Goal: Information Seeking & Learning: Learn about a topic

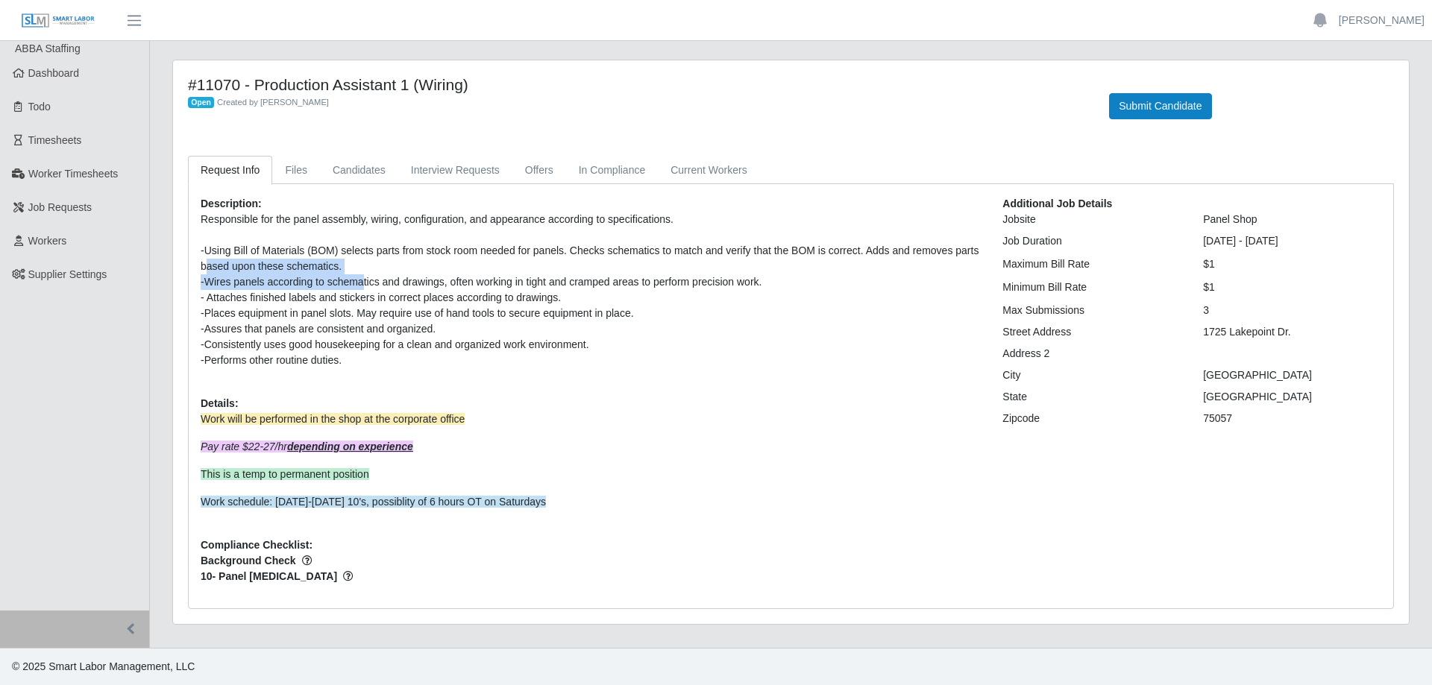
drag, startPoint x: 277, startPoint y: 258, endPoint x: 362, endPoint y: 280, distance: 87.2
click at [362, 280] on p "Responsible for the panel assembly, wiring, configuration, and appearance accor…" at bounding box center [590, 290] width 779 height 157
click at [362, 280] on div "-Wires panels according to schematics and drawings, often working in tight and …" at bounding box center [590, 282] width 779 height 16
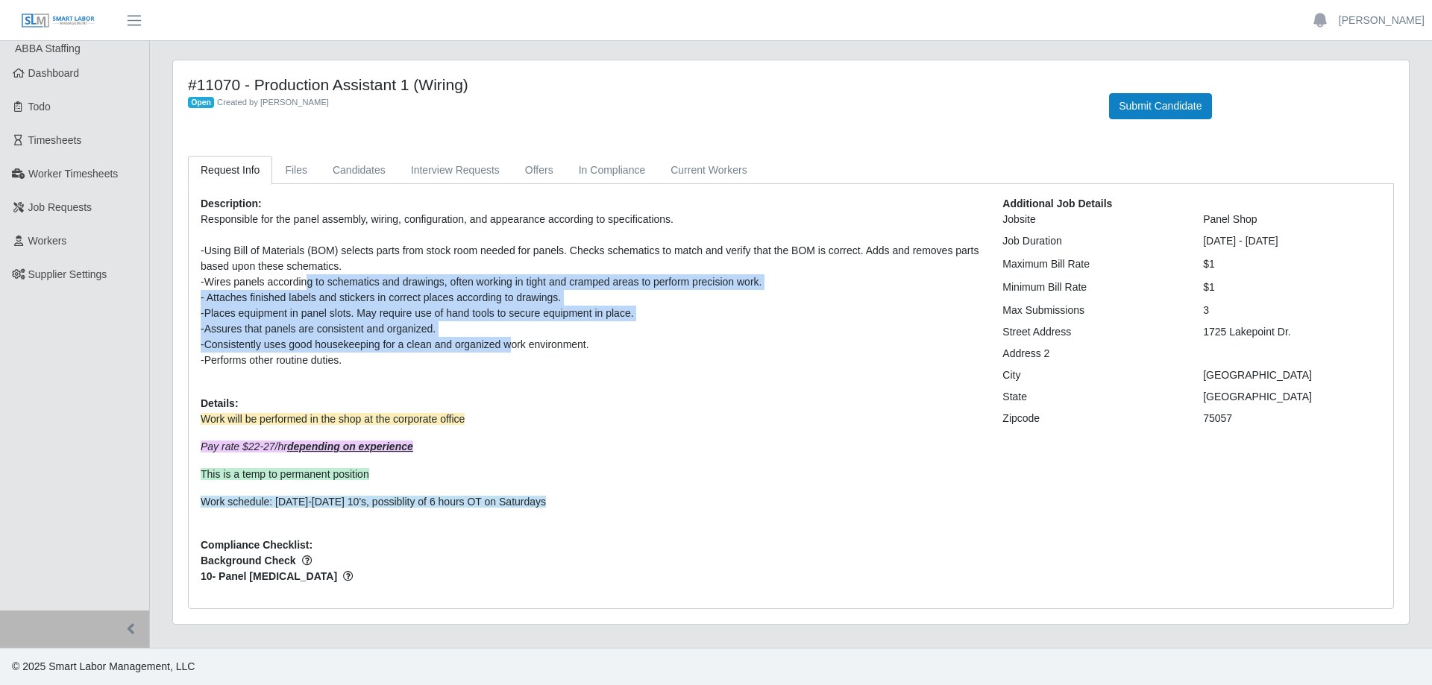
drag, startPoint x: 307, startPoint y: 281, endPoint x: 507, endPoint y: 339, distance: 208.7
click at [507, 339] on p "Responsible for the panel assembly, wiring, configuration, and appearance accor…" at bounding box center [590, 290] width 779 height 157
click at [507, 339] on div "-Consistently uses good housekeeping for a clean and organized work environment." at bounding box center [590, 345] width 779 height 16
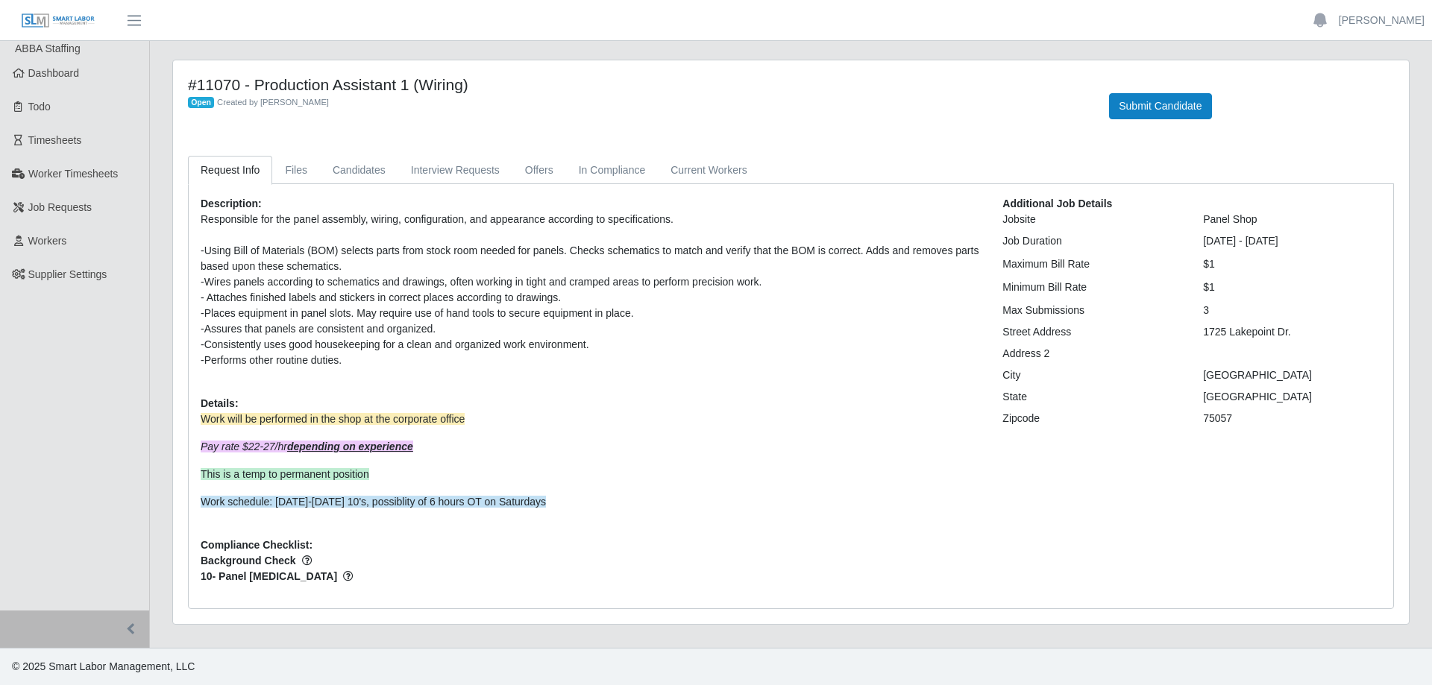
click at [401, 352] on div "-Consistently uses good housekeeping for a clean and organized work environment." at bounding box center [590, 345] width 779 height 16
drag, startPoint x: 282, startPoint y: 334, endPoint x: 505, endPoint y: 345, distance: 223.3
click at [505, 345] on p "Responsible for the panel assembly, wiring, configuration, and appearance accor…" at bounding box center [590, 290] width 779 height 157
click at [505, 345] on div "-Consistently uses good housekeeping for a clean and organized work environment." at bounding box center [590, 345] width 779 height 16
drag, startPoint x: 204, startPoint y: 253, endPoint x: 490, endPoint y: 253, distance: 286.4
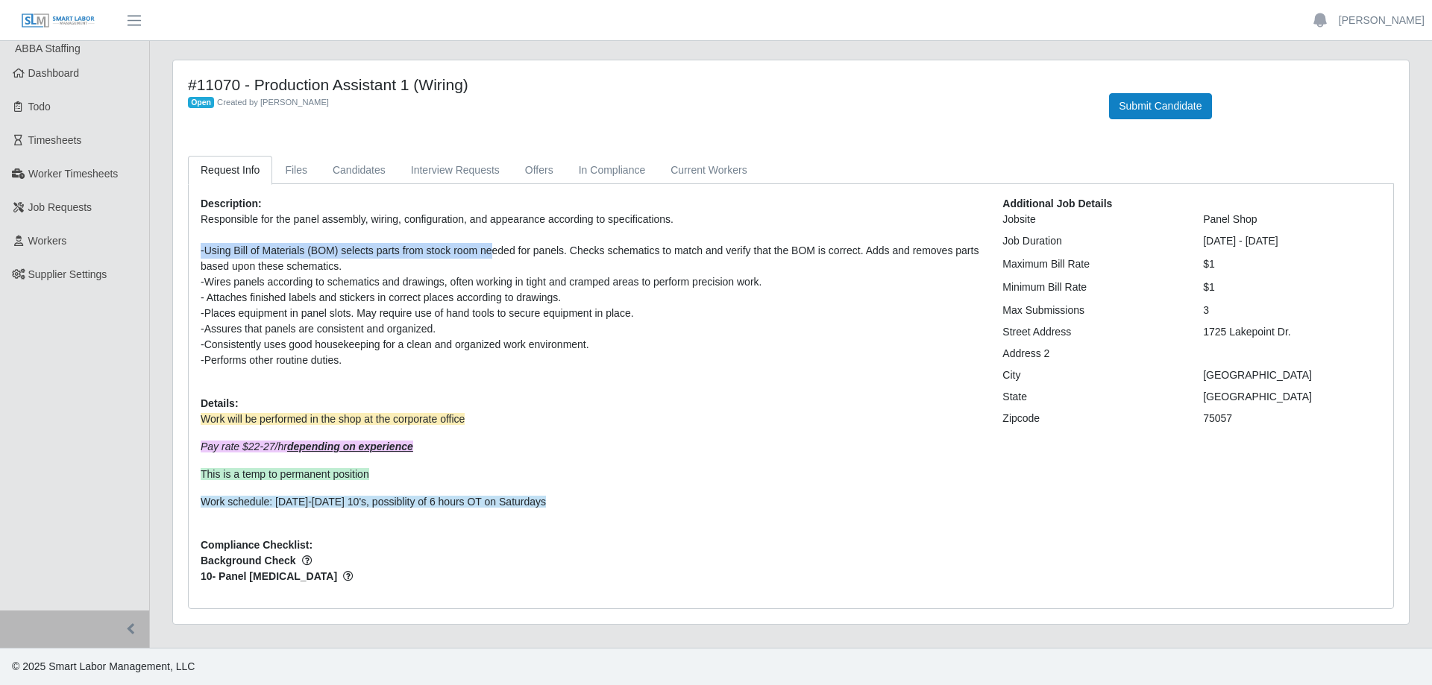
click at [490, 253] on div "-Using Bill of Materials (BOM) selects parts from stock room needed for panels.…" at bounding box center [590, 258] width 779 height 31
drag, startPoint x: 377, startPoint y: 251, endPoint x: 755, endPoint y: 248, distance: 378.2
click at [755, 248] on div "-Using Bill of Materials (BOM) selects parts from stock room needed for panels.…" at bounding box center [590, 258] width 779 height 31
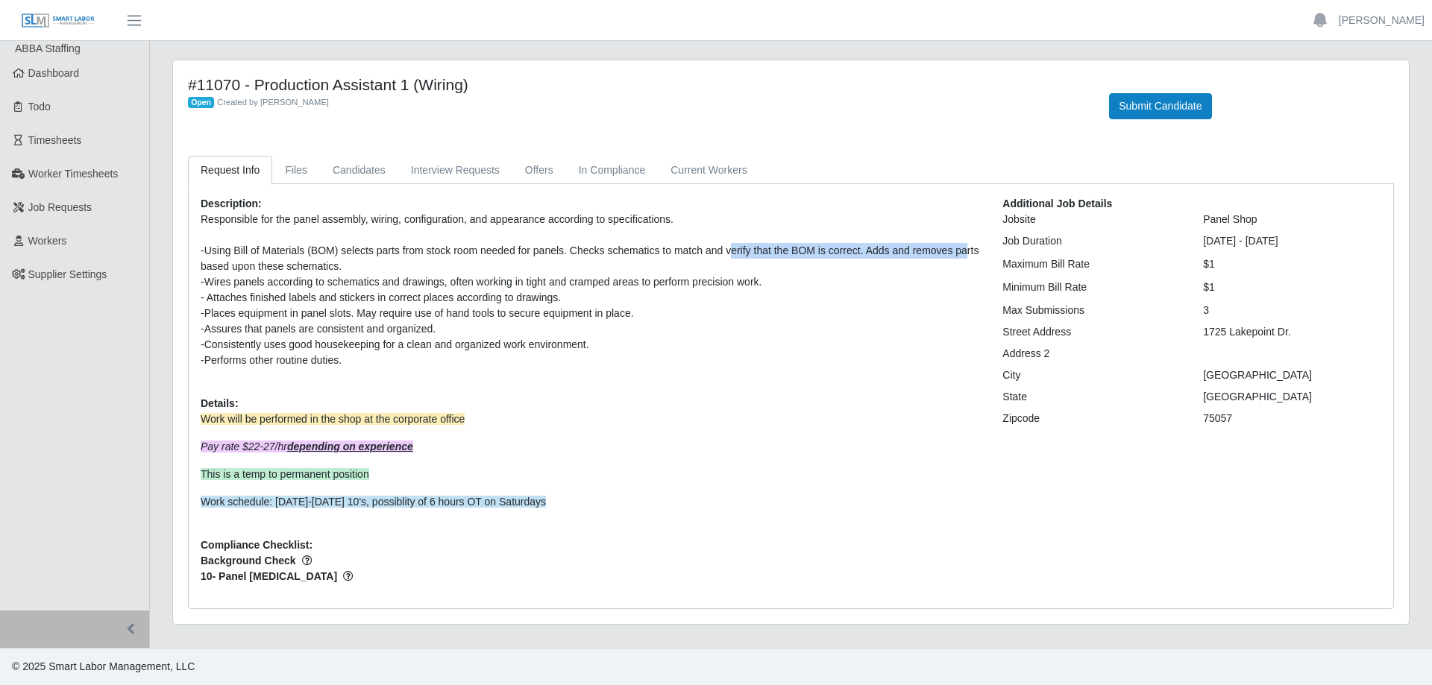
drag, startPoint x: 723, startPoint y: 249, endPoint x: 958, endPoint y: 248, distance: 235.0
click at [958, 248] on div "-Using Bill of Materials (BOM) selects parts from stock room needed for panels.…" at bounding box center [590, 258] width 779 height 31
click at [785, 248] on div "-Using Bill of Materials (BOM) selects parts from stock room needed for panels.…" at bounding box center [590, 258] width 779 height 31
drag, startPoint x: 688, startPoint y: 258, endPoint x: 862, endPoint y: 258, distance: 174.5
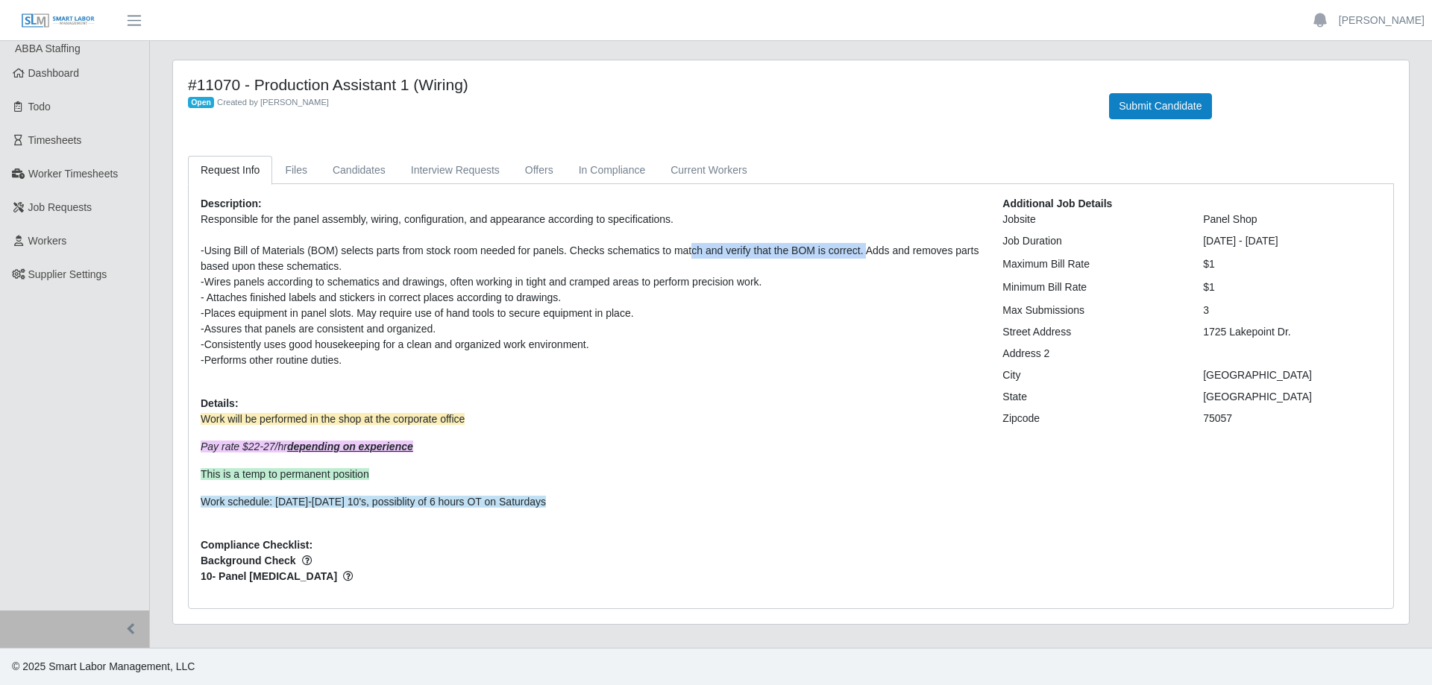
click at [862, 258] on div "-Using Bill of Materials (BOM) selects parts from stock room needed for panels.…" at bounding box center [590, 258] width 779 height 31
click at [298, 171] on link "Files" at bounding box center [296, 170] width 48 height 29
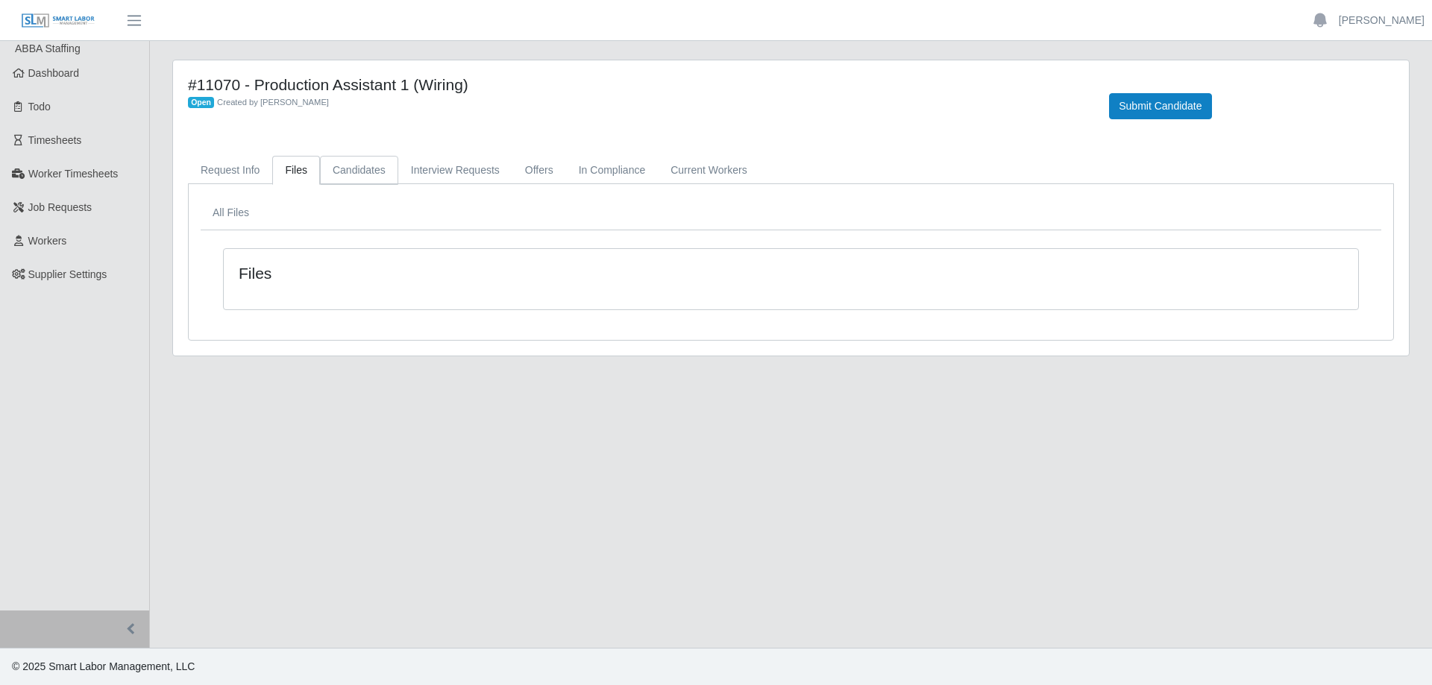
click at [343, 171] on link "Candidates" at bounding box center [359, 170] width 78 height 29
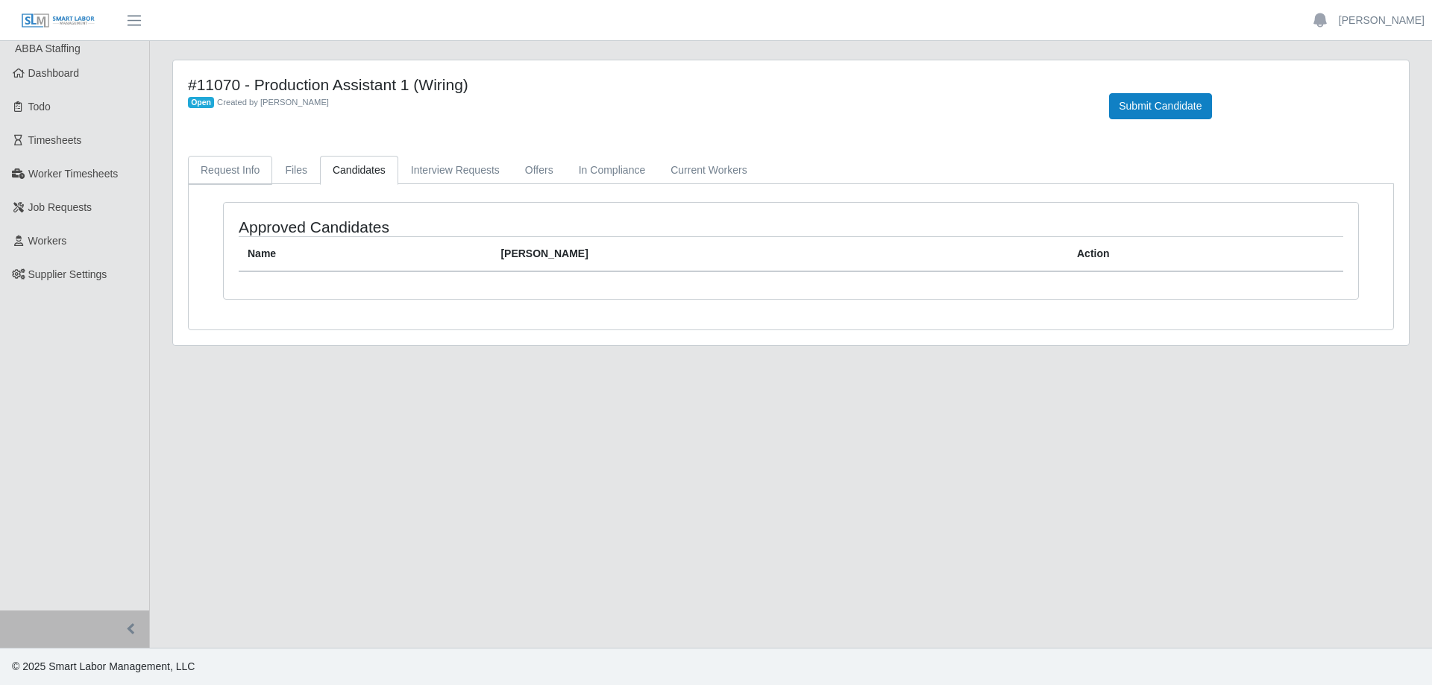
click at [222, 169] on link "Request Info" at bounding box center [230, 170] width 84 height 29
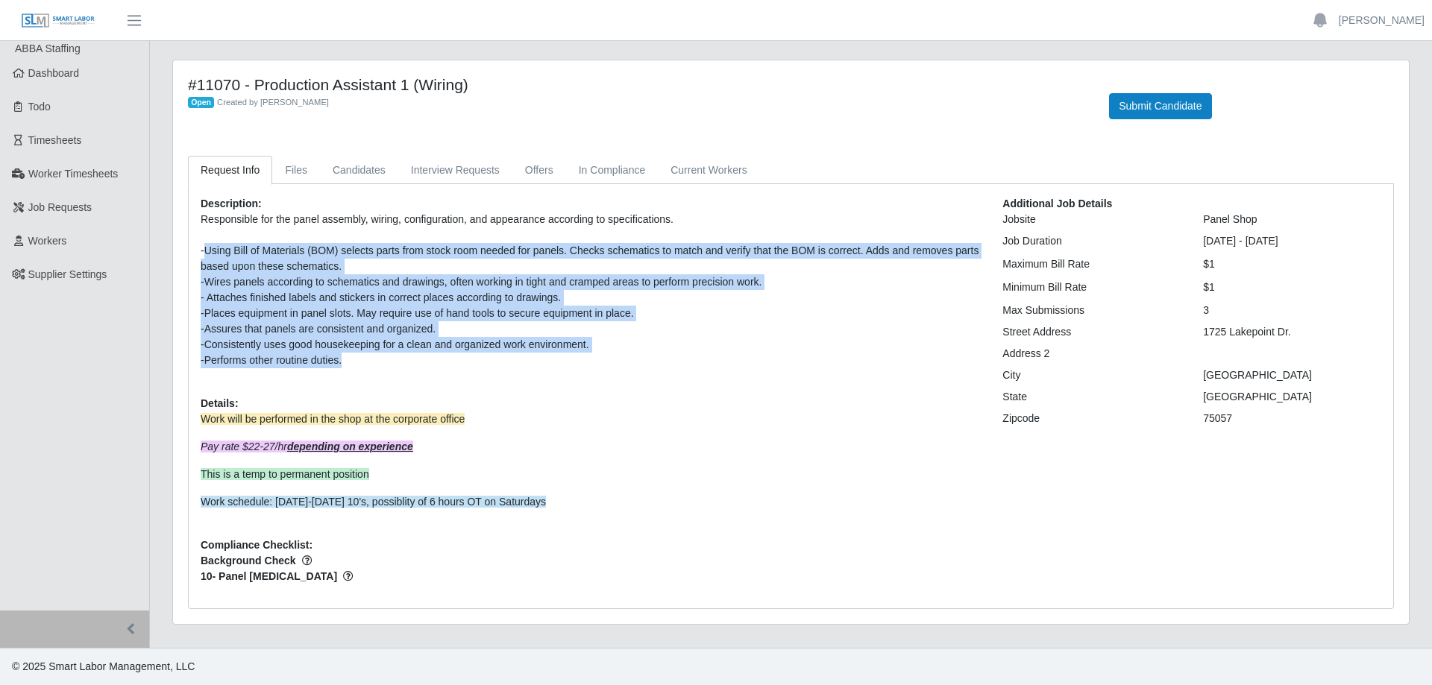
drag, startPoint x: 204, startPoint y: 245, endPoint x: 421, endPoint y: 361, distance: 246.6
click at [421, 361] on p "Responsible for the panel assembly, wiring, configuration, and appearance accor…" at bounding box center [590, 290] width 779 height 157
click at [421, 361] on div "-Performs other routine duties." at bounding box center [590, 361] width 779 height 16
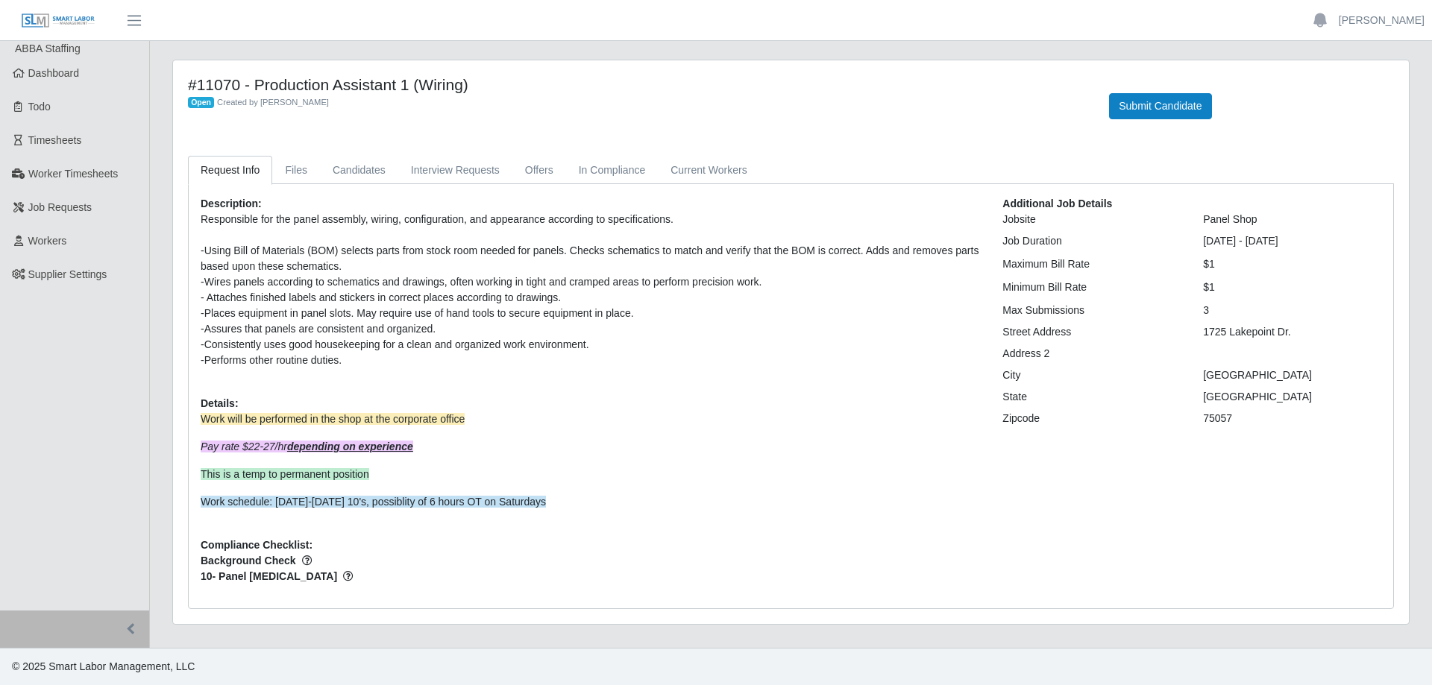
click at [379, 358] on div "-Performs other routine duties." at bounding box center [590, 361] width 779 height 16
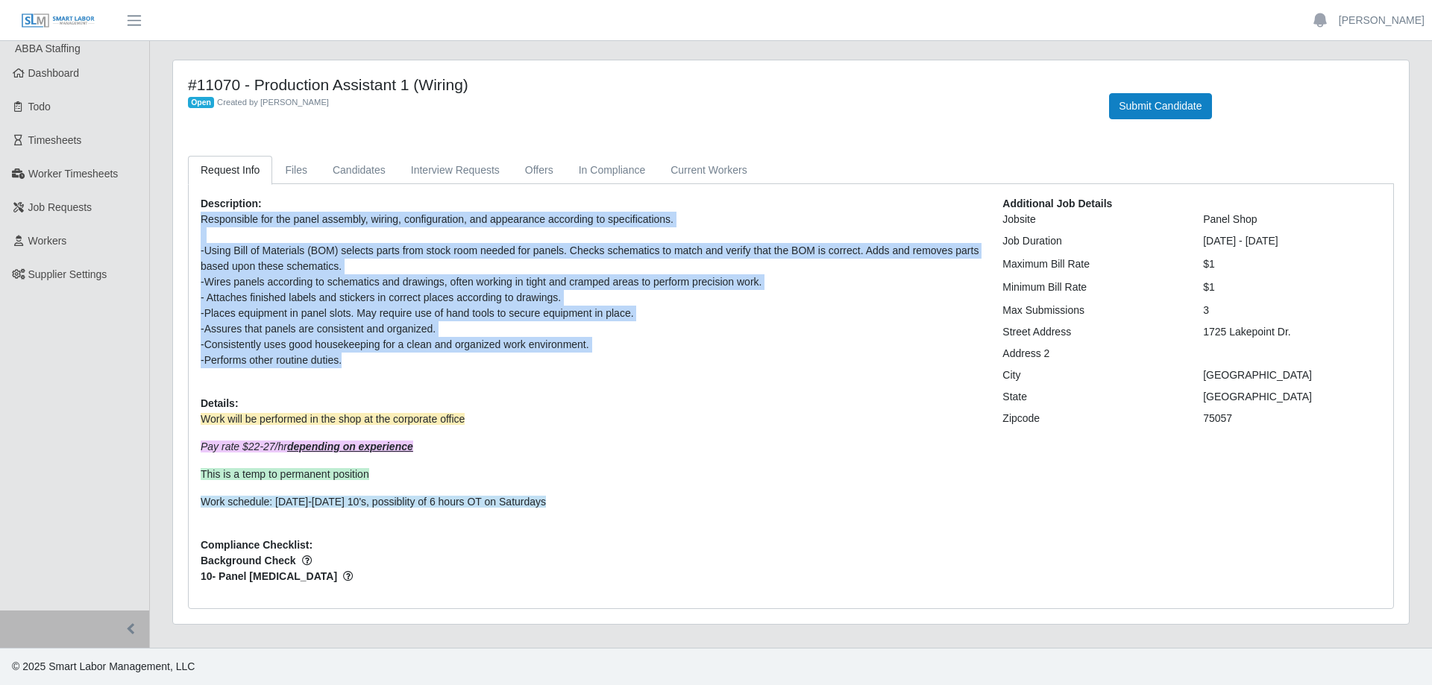
drag, startPoint x: 321, startPoint y: 342, endPoint x: 197, endPoint y: 213, distance: 179.4
click at [197, 213] on div "Description: Responsible for the panel assembly, wiring, configuration, and app…" at bounding box center [590, 396] width 802 height 401
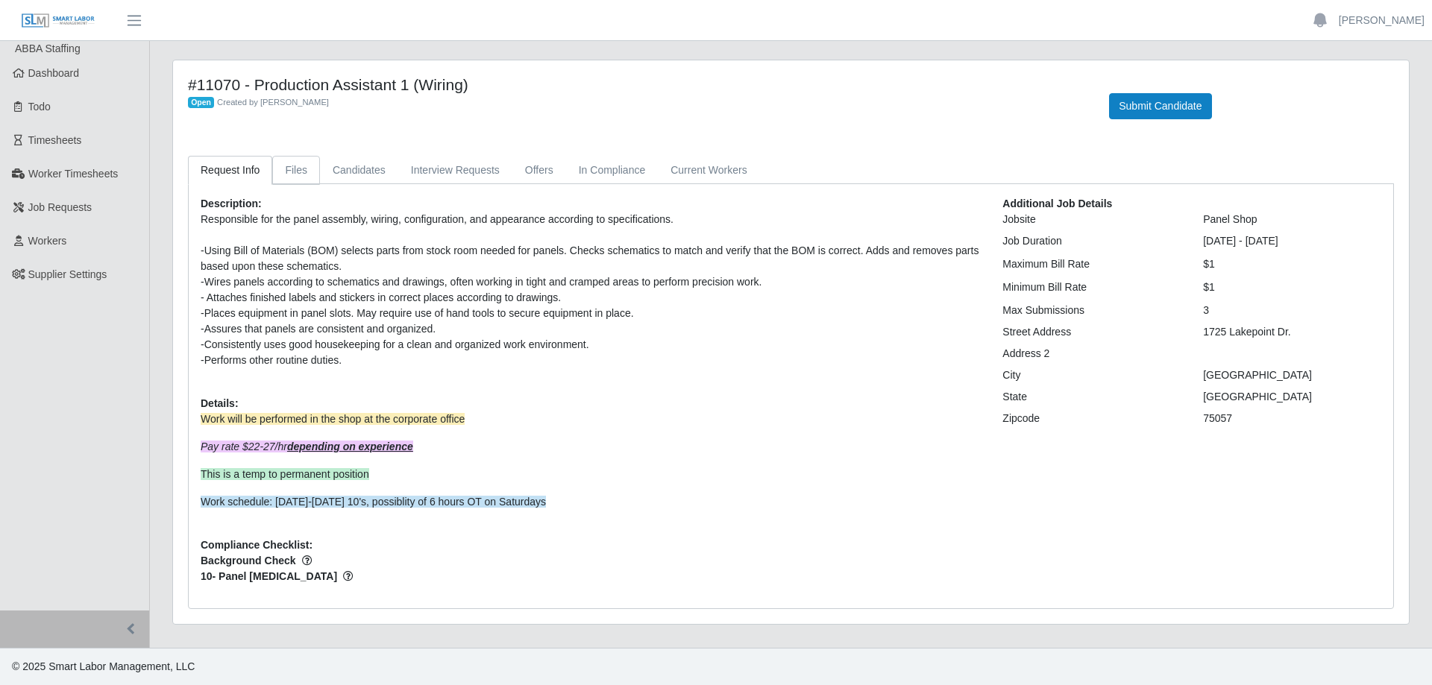
click at [286, 172] on link "Files" at bounding box center [296, 170] width 48 height 29
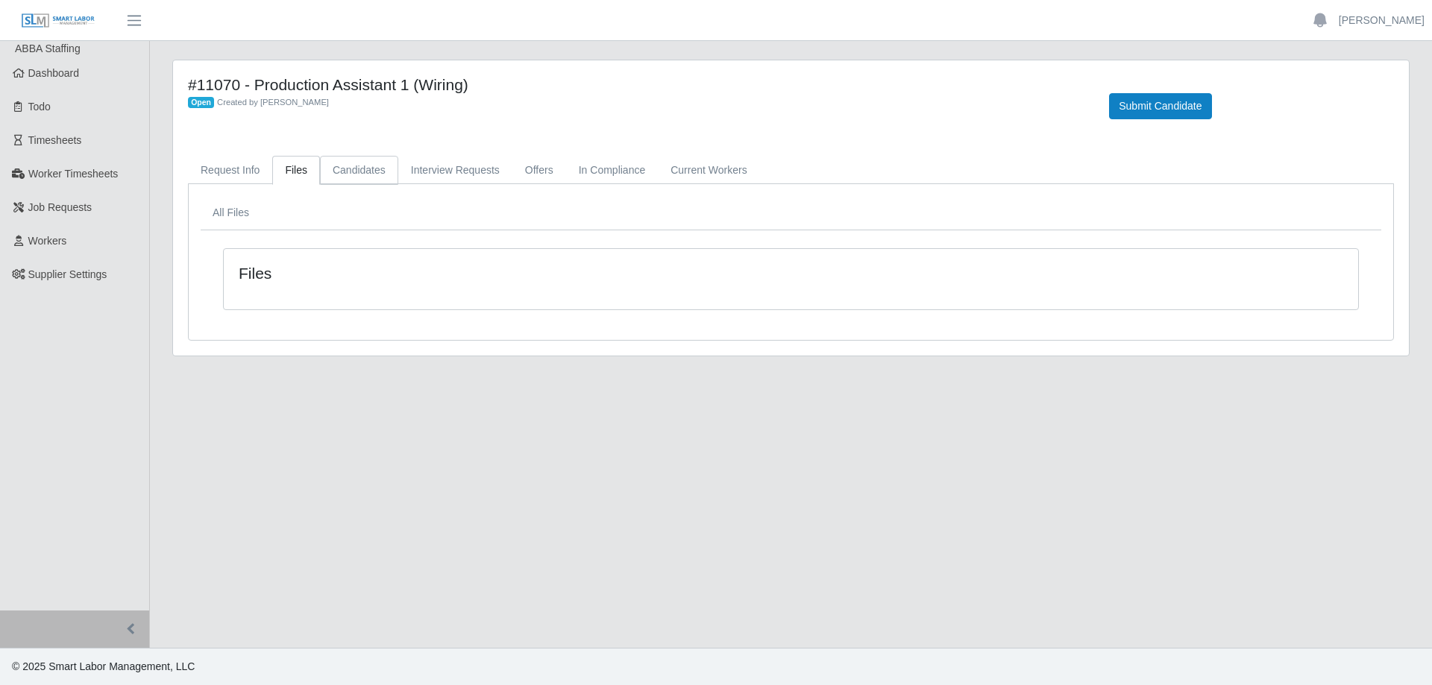
click at [368, 177] on link "Candidates" at bounding box center [359, 170] width 78 height 29
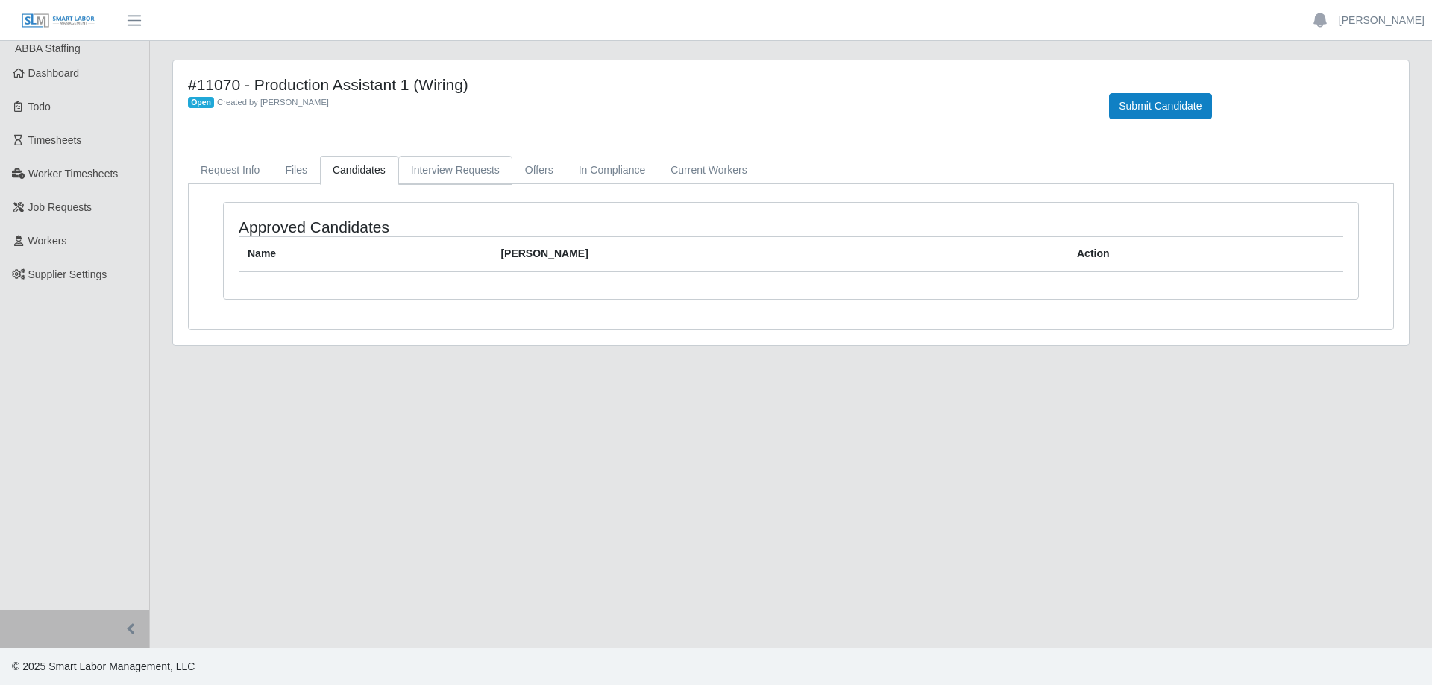
click at [432, 181] on link "Interview Requests" at bounding box center [455, 170] width 114 height 29
click at [566, 169] on link "In Compliance" at bounding box center [612, 170] width 92 height 29
click at [537, 170] on link "Offers" at bounding box center [539, 170] width 54 height 29
click at [207, 166] on link "Request Info" at bounding box center [230, 170] width 84 height 29
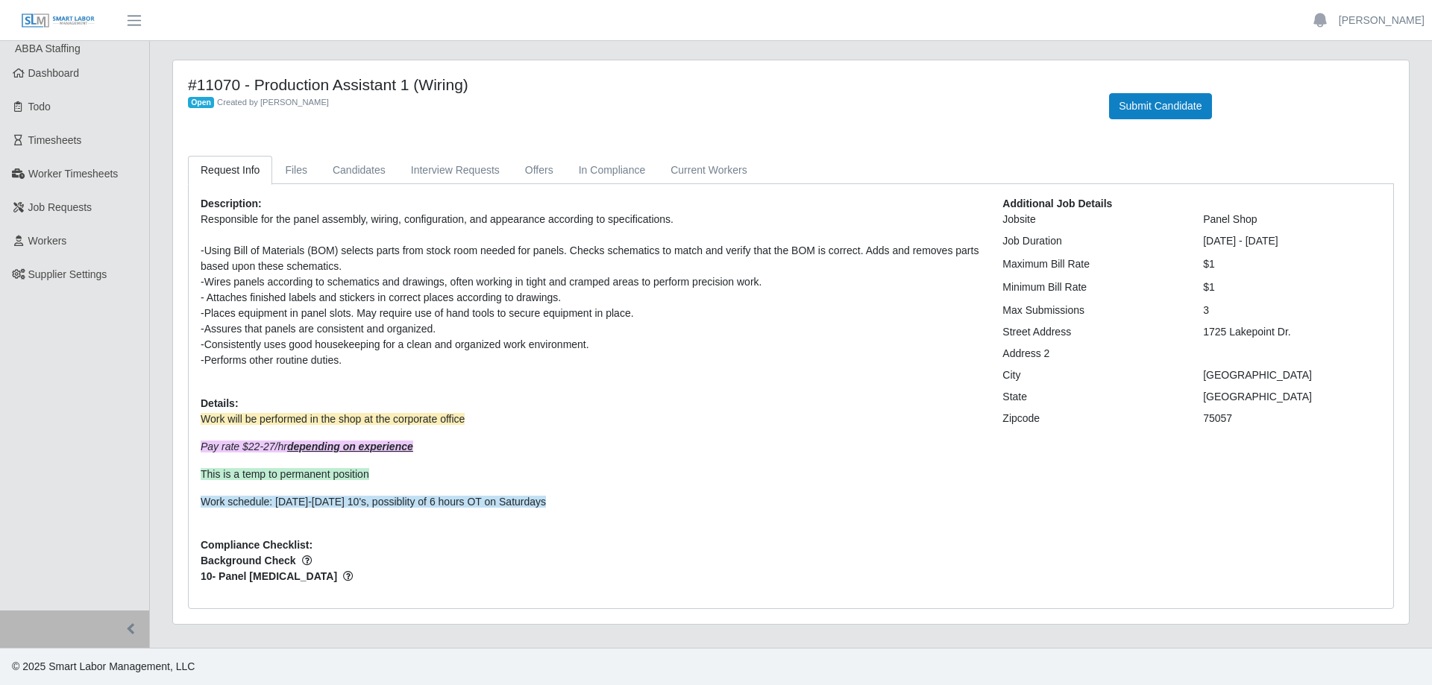
drag, startPoint x: 209, startPoint y: 416, endPoint x: 549, endPoint y: 512, distance: 353.3
click at [544, 514] on div "Description: Responsible for the panel assembly, wiring, configuration, and app…" at bounding box center [590, 396] width 802 height 401
click at [549, 512] on div "Description: Responsible for the panel assembly, wiring, configuration, and app…" at bounding box center [590, 396] width 802 height 401
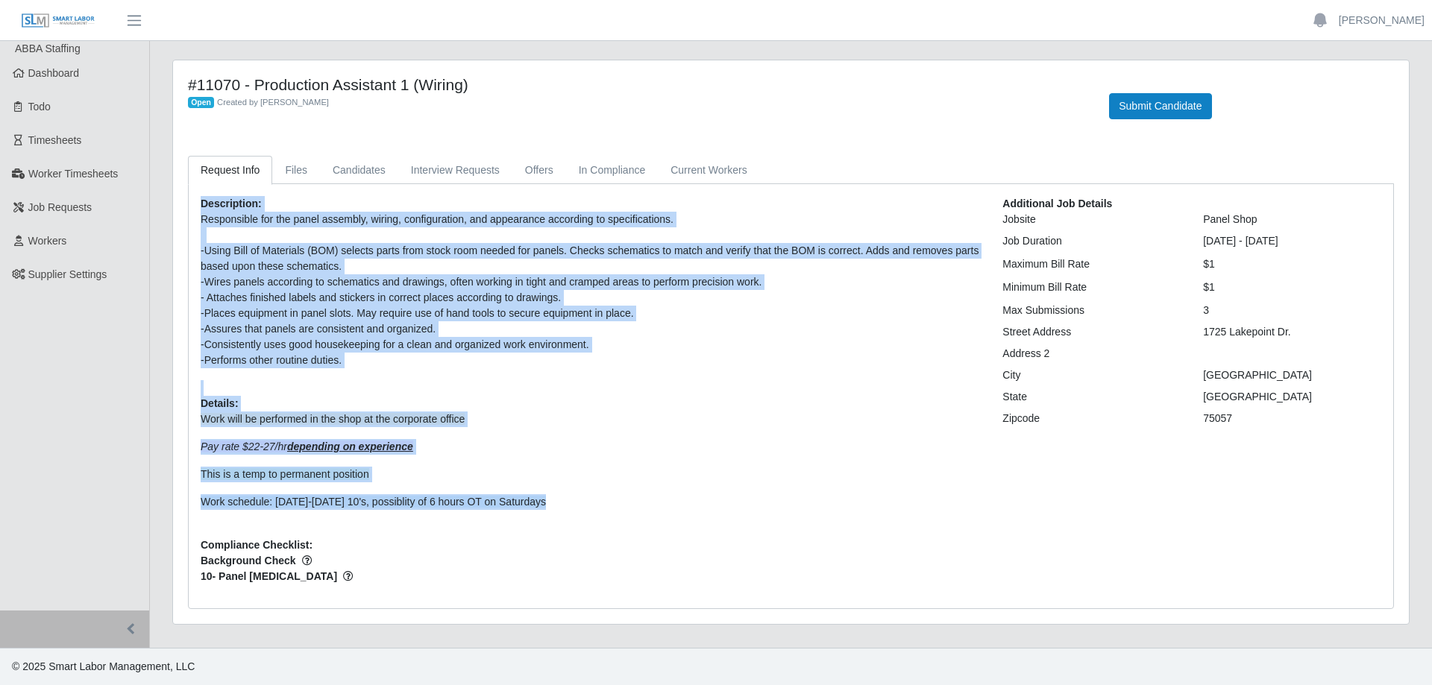
drag, startPoint x: 553, startPoint y: 500, endPoint x: 195, endPoint y: 192, distance: 471.3
click at [193, 191] on div "Description: Responsible for the panel assembly, wiring, configuration, and app…" at bounding box center [791, 396] width 1205 height 424
click at [217, 210] on b "Description:" at bounding box center [231, 204] width 61 height 12
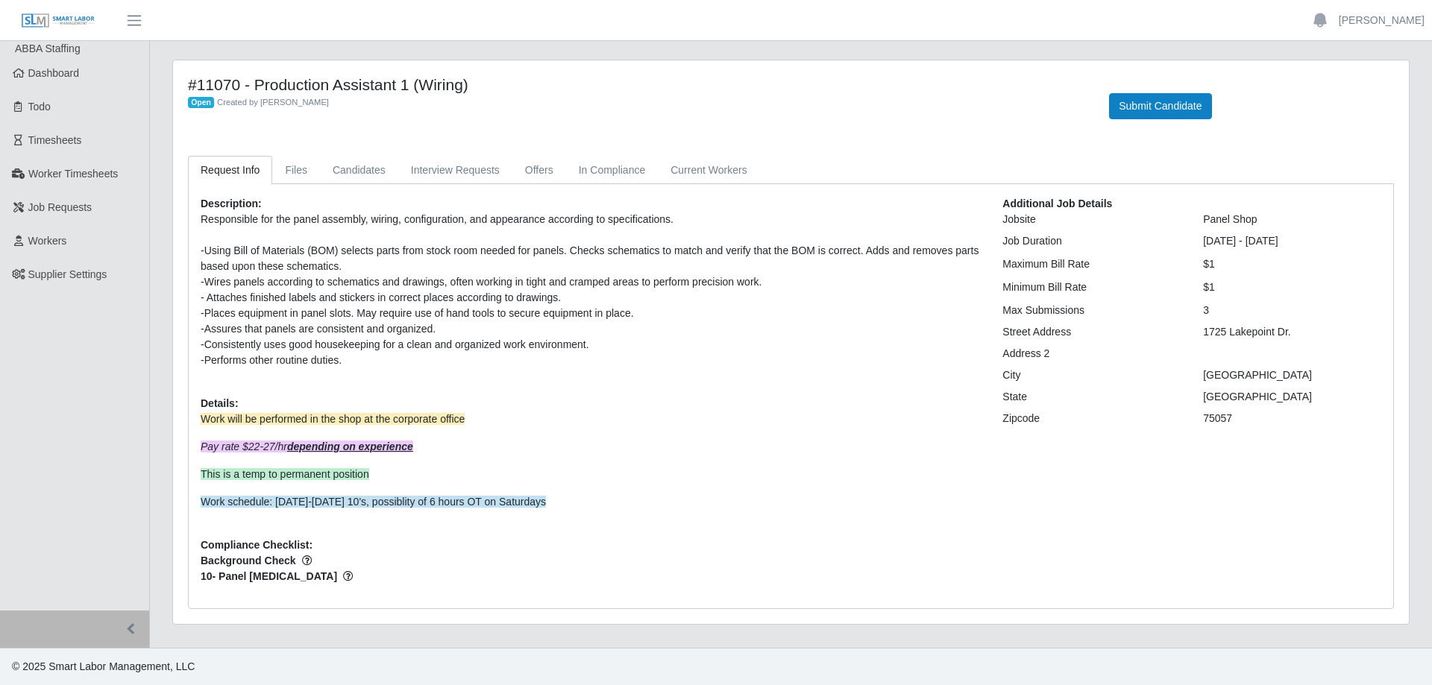
click at [261, 267] on div "-Using Bill of Materials (BOM) selects parts from stock room needed for panels.…" at bounding box center [590, 258] width 779 height 31
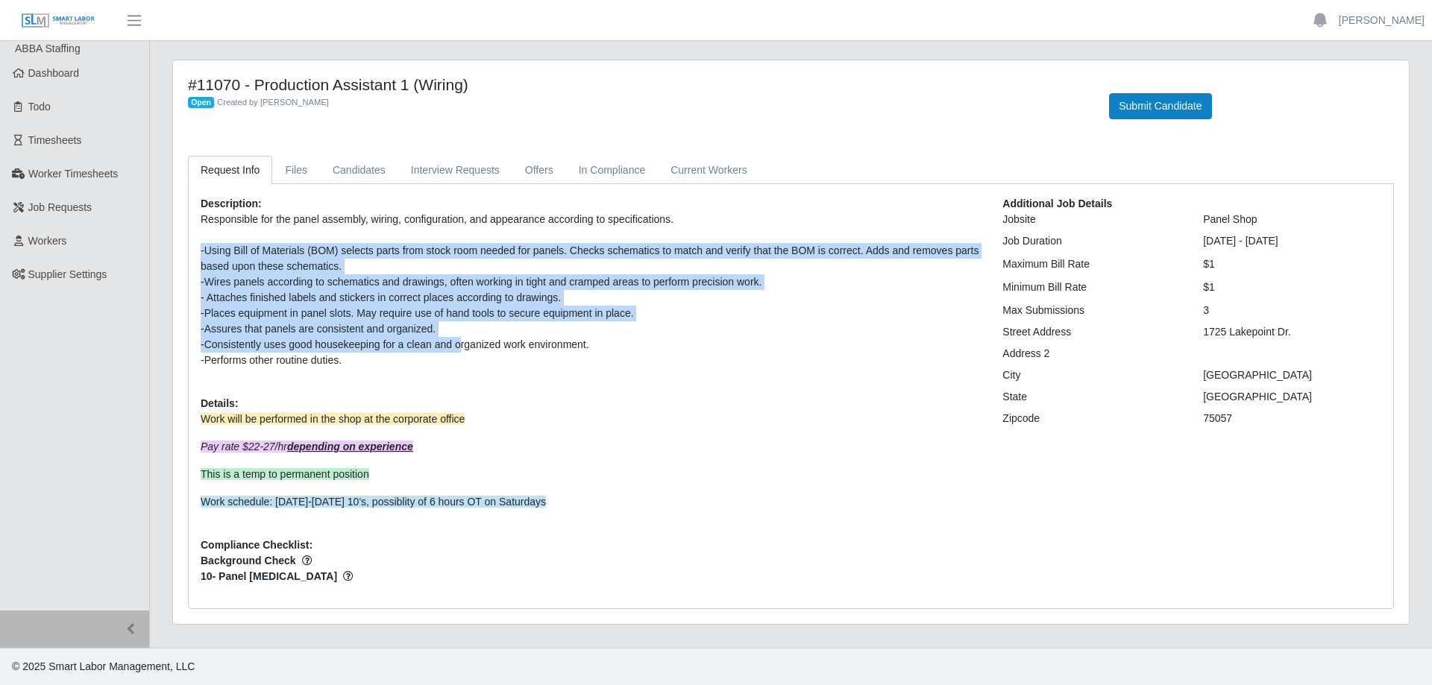
drag, startPoint x: 201, startPoint y: 248, endPoint x: 459, endPoint y: 344, distance: 274.7
click at [459, 344] on p "Responsible for the panel assembly, wiring, configuration, and appearance accor…" at bounding box center [590, 290] width 779 height 157
click at [455, 351] on div "-Consistently uses good housekeeping for a clean and organized work environment." at bounding box center [590, 345] width 779 height 16
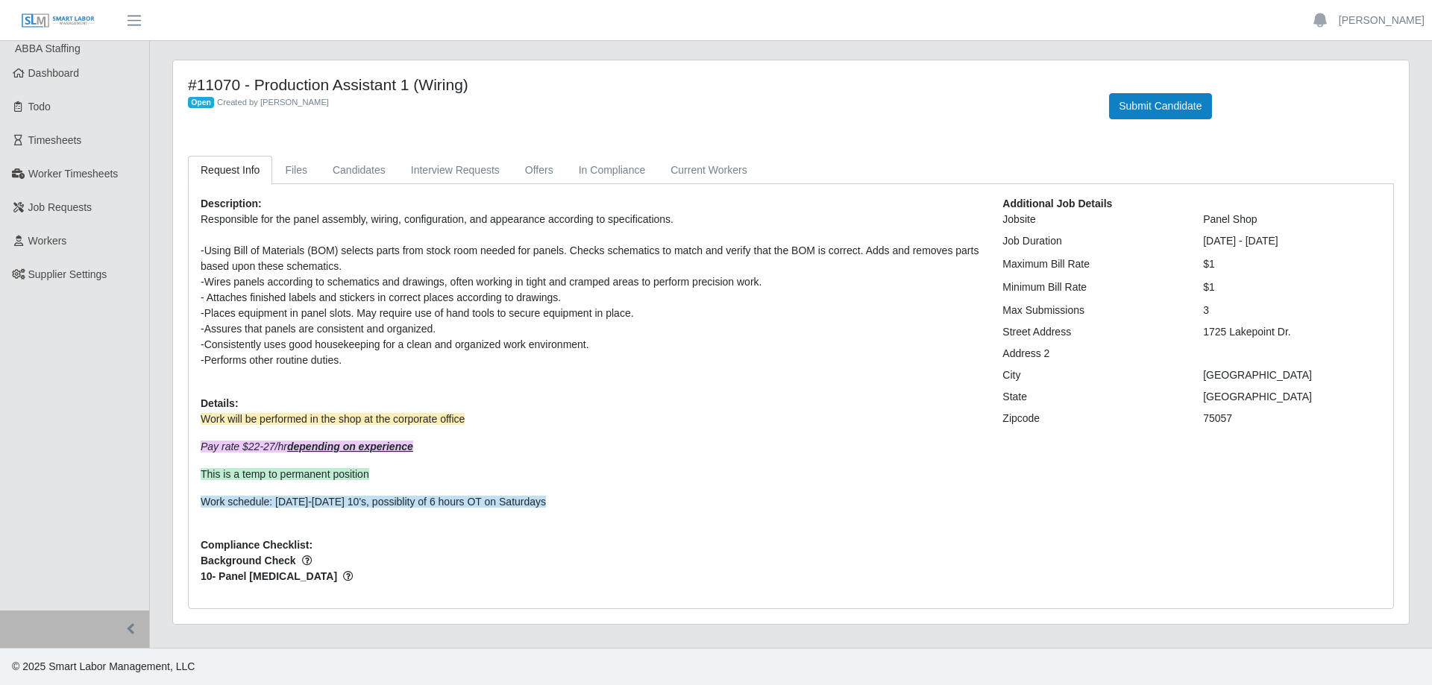
click at [381, 378] on div "Description: Responsible for the panel assembly, wiring, configuration, and app…" at bounding box center [590, 396] width 802 height 401
click at [361, 369] on div "Description: Responsible for the panel assembly, wiring, configuration, and app…" at bounding box center [590, 396] width 802 height 401
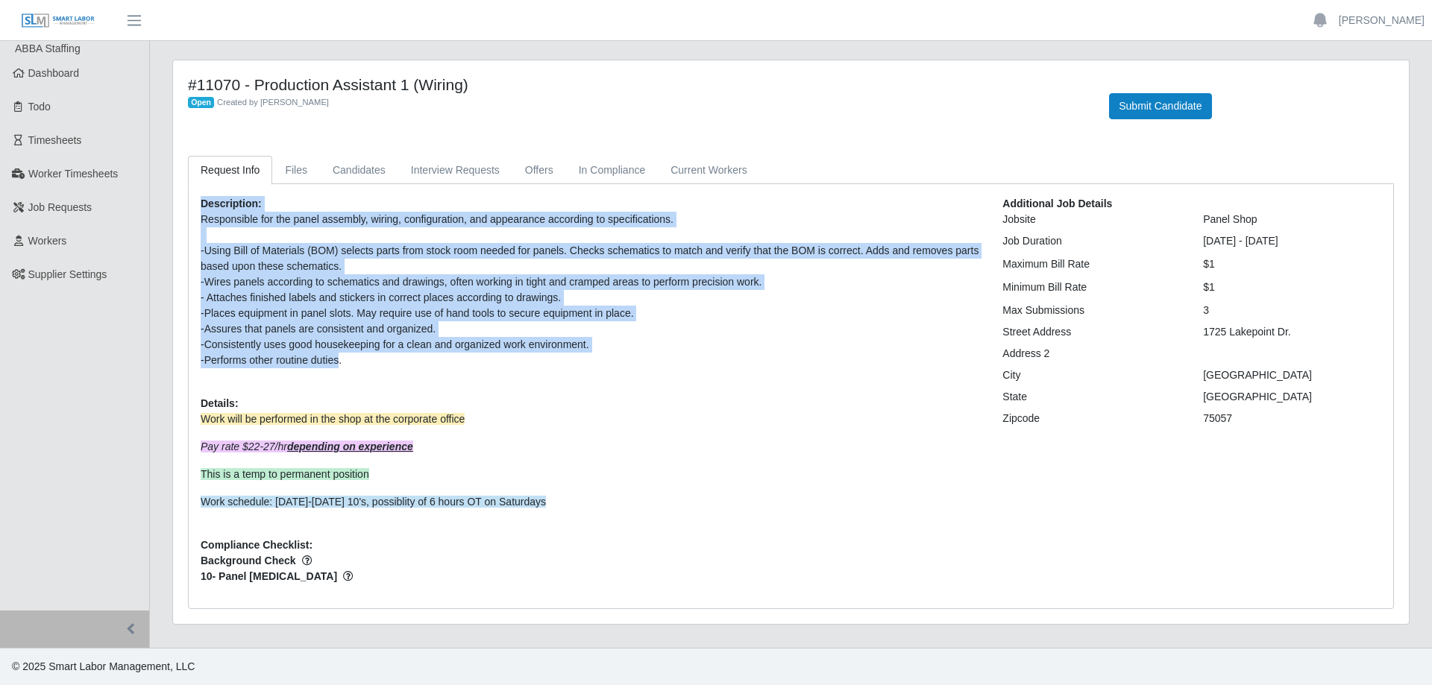
drag, startPoint x: 340, startPoint y: 363, endPoint x: 151, endPoint y: 192, distance: 254.6
click at [151, 192] on div "#11070 - Production Assistant 1 (Wiring) Open Created by [PERSON_NAME] Submit C…" at bounding box center [791, 351] width 1282 height 583
click at [172, 193] on div "#11070 - Production Assistant 1 (Wiring) Open Created by [PERSON_NAME] Submit C…" at bounding box center [790, 342] width 1237 height 565
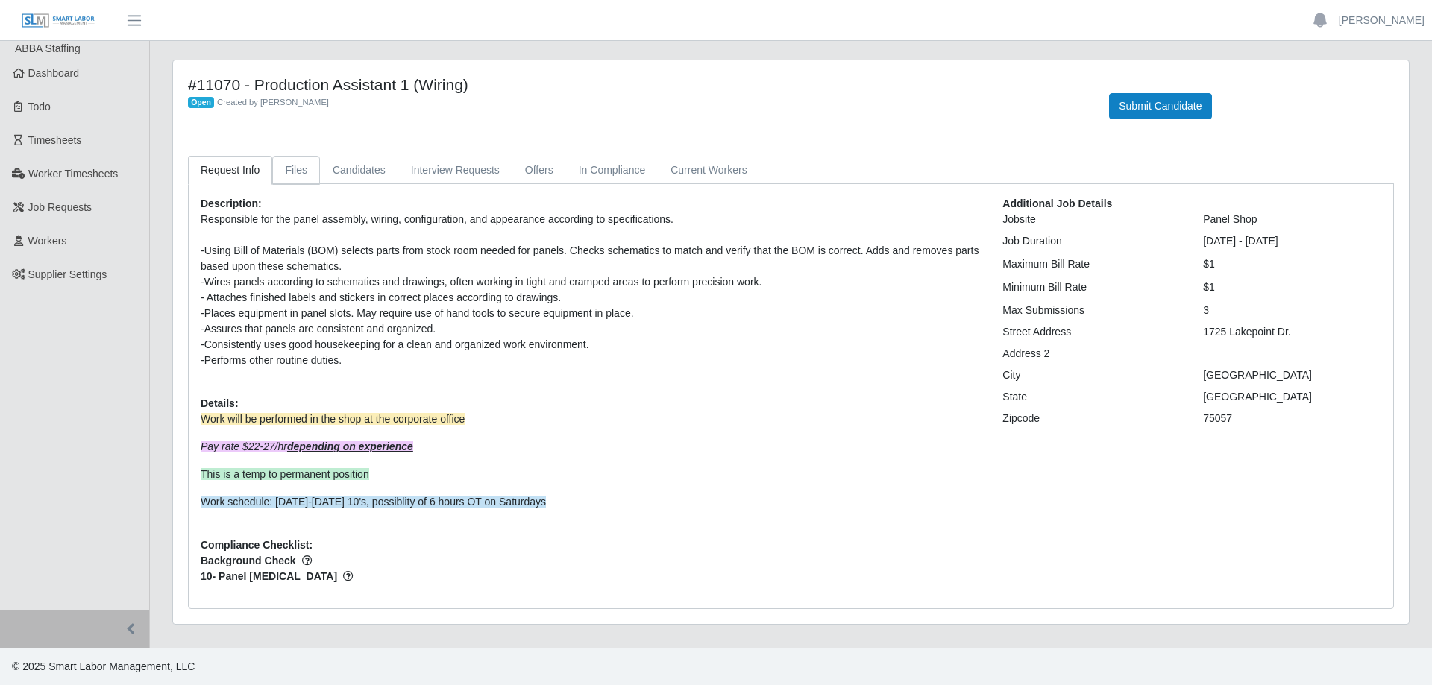
click at [302, 173] on link "Files" at bounding box center [296, 170] width 48 height 29
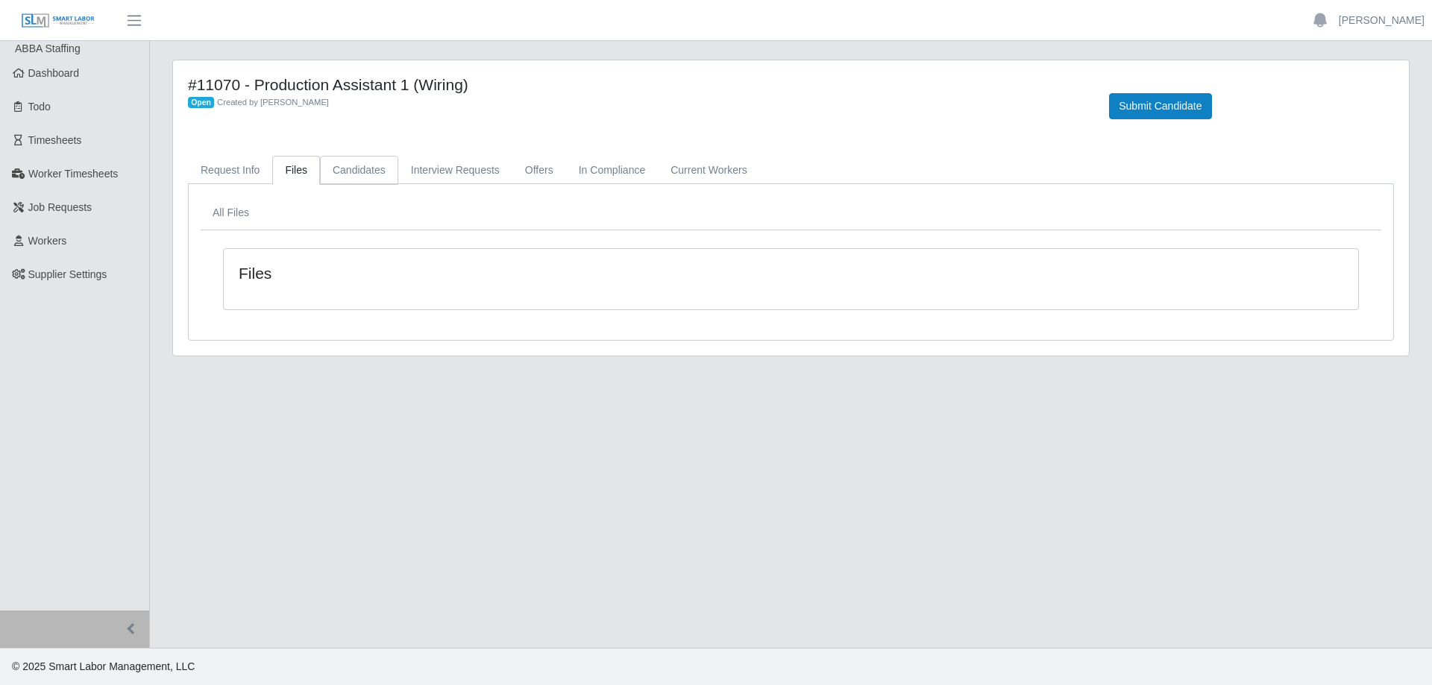
click at [357, 173] on link "Candidates" at bounding box center [359, 170] width 78 height 29
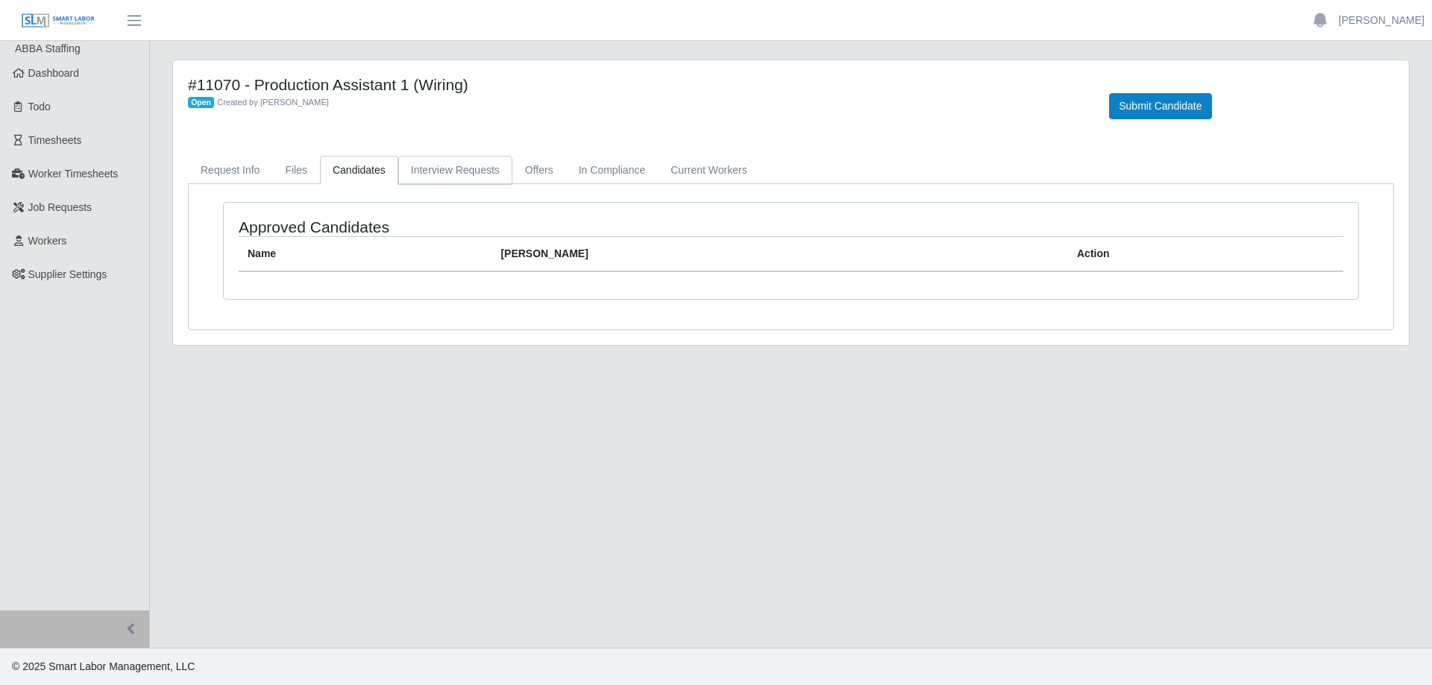
click at [438, 176] on link "Interview Requests" at bounding box center [455, 170] width 114 height 29
click at [512, 174] on link "Offers" at bounding box center [539, 170] width 54 height 29
click at [589, 170] on link "In Compliance" at bounding box center [612, 170] width 92 height 29
click at [691, 170] on link "Current Workers" at bounding box center [708, 170] width 101 height 29
click at [248, 162] on link "Request Info" at bounding box center [230, 170] width 84 height 29
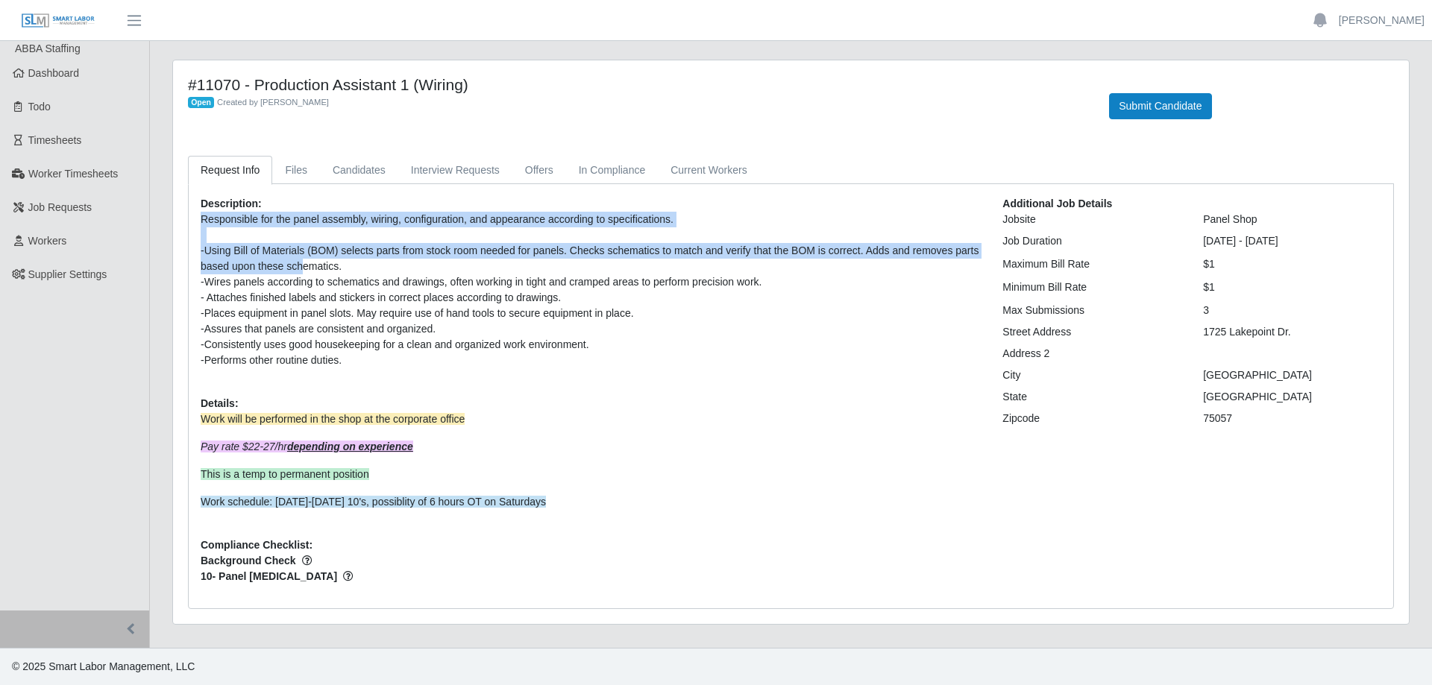
drag, startPoint x: 314, startPoint y: 272, endPoint x: 507, endPoint y: 386, distance: 224.4
click at [507, 386] on div "Description: Responsible for the panel assembly, wiring, configuration, and app…" at bounding box center [590, 396] width 802 height 401
click at [507, 380] on div "Description: Responsible for the panel assembly, wiring, configuration, and app…" at bounding box center [590, 396] width 802 height 401
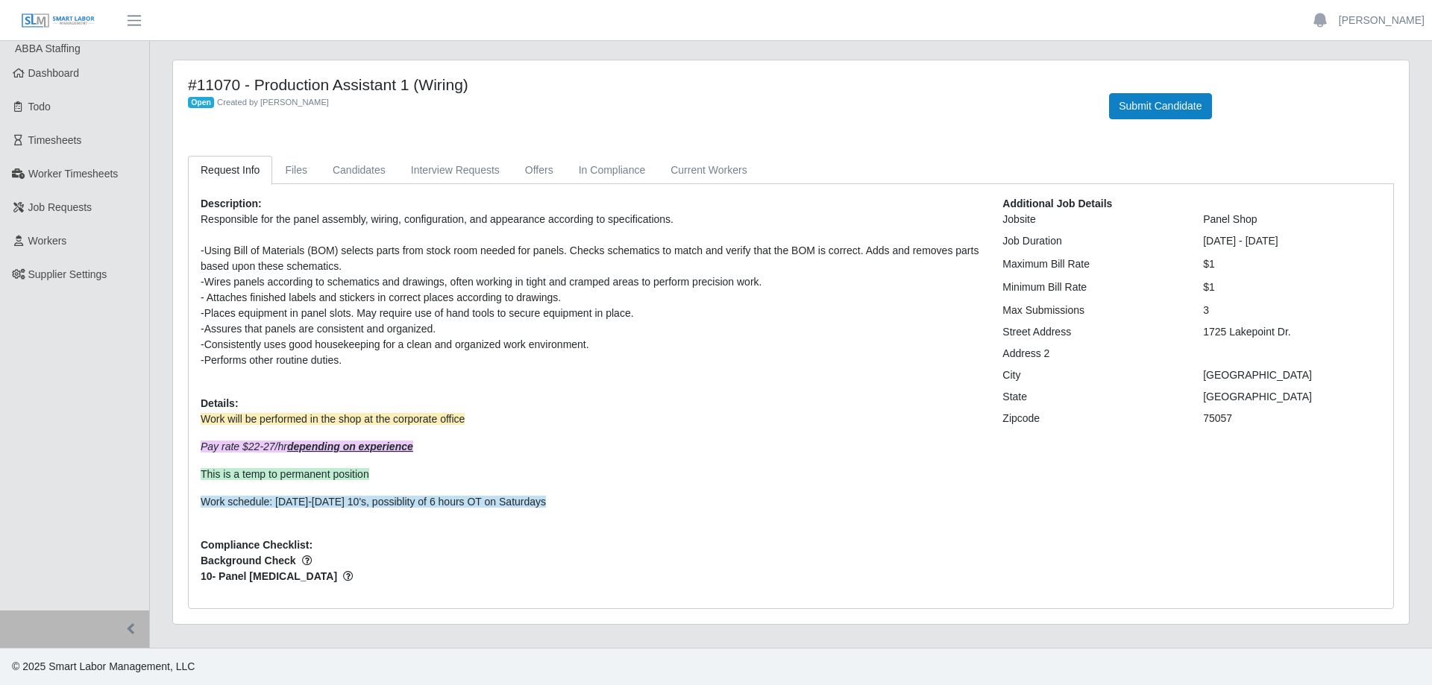
click at [417, 368] on div "-Performs other routine duties." at bounding box center [590, 361] width 779 height 16
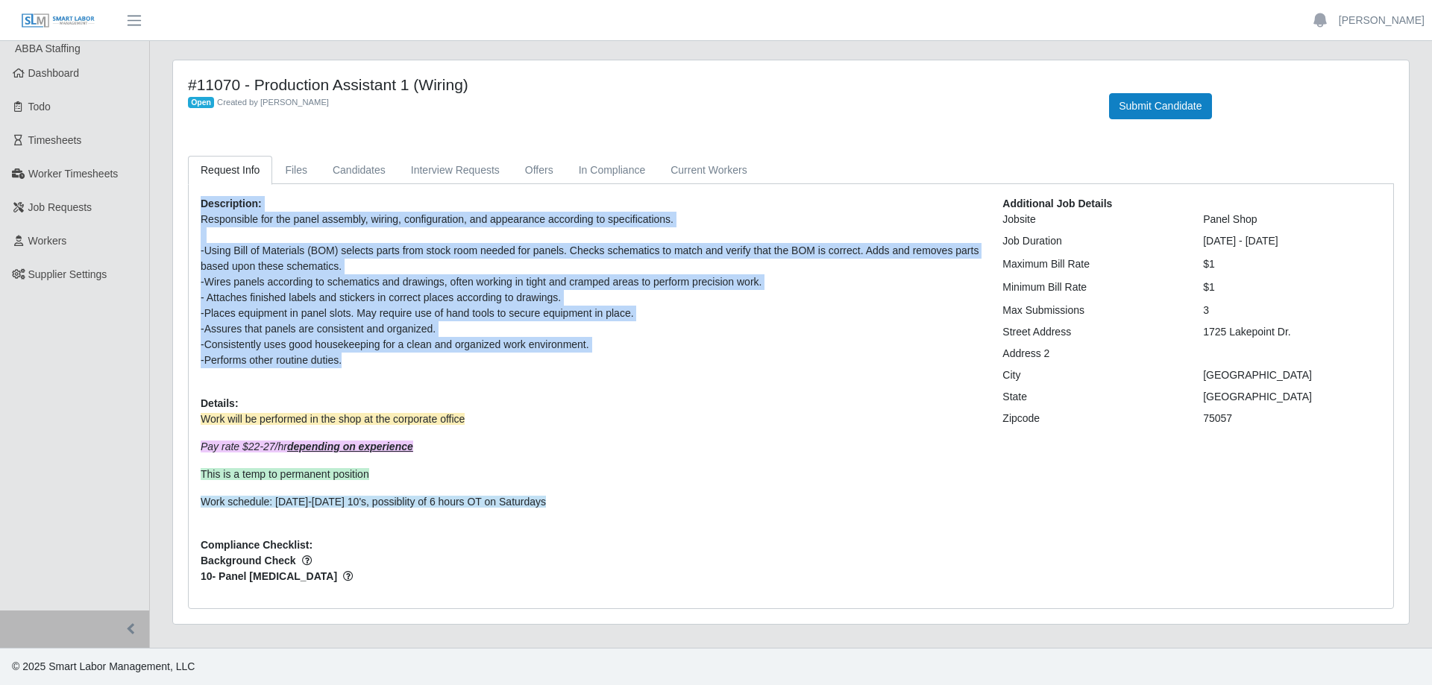
drag, startPoint x: 368, startPoint y: 354, endPoint x: 198, endPoint y: 208, distance: 223.8
click at [198, 208] on div "Description: Responsible for the panel assembly, wiring, configuration, and app…" at bounding box center [590, 396] width 802 height 401
click at [199, 208] on div "Description: Responsible for the panel assembly, wiring, configuration, and app…" at bounding box center [590, 396] width 802 height 401
drag, startPoint x: 203, startPoint y: 207, endPoint x: 408, endPoint y: 373, distance: 264.1
click at [408, 373] on div "Description: Responsible for the panel assembly, wiring, configuration, and app…" at bounding box center [590, 396] width 802 height 401
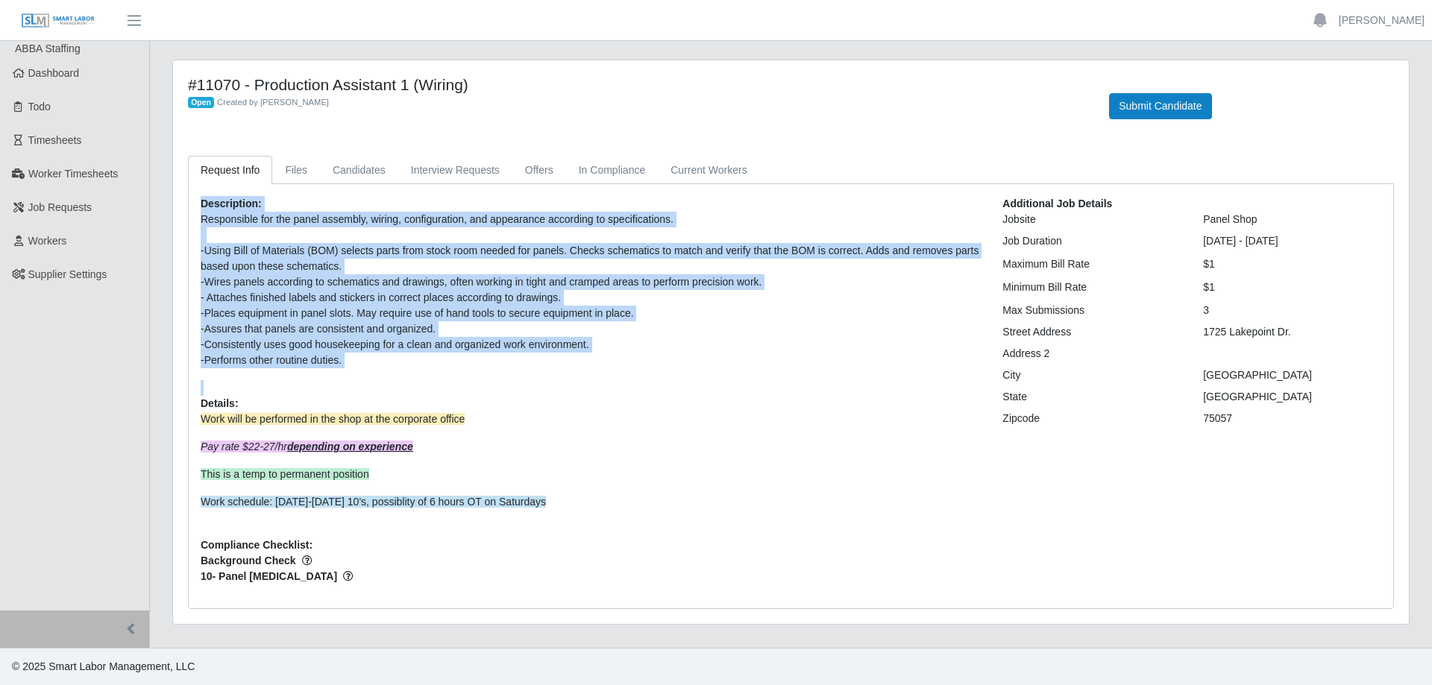
click at [408, 373] on div "Description: Responsible for the panel assembly, wiring, configuration, and app…" at bounding box center [590, 396] width 802 height 401
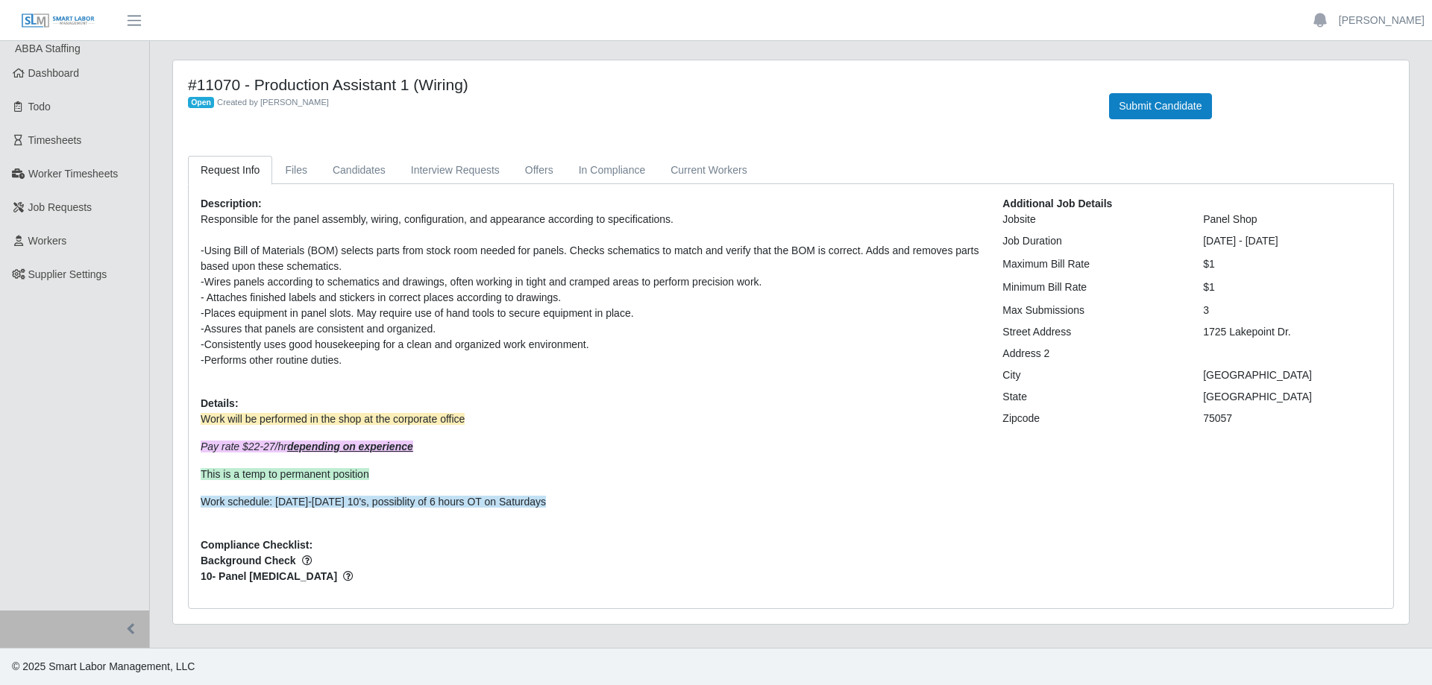
click at [359, 358] on div "-Performs other routine duties." at bounding box center [590, 361] width 779 height 16
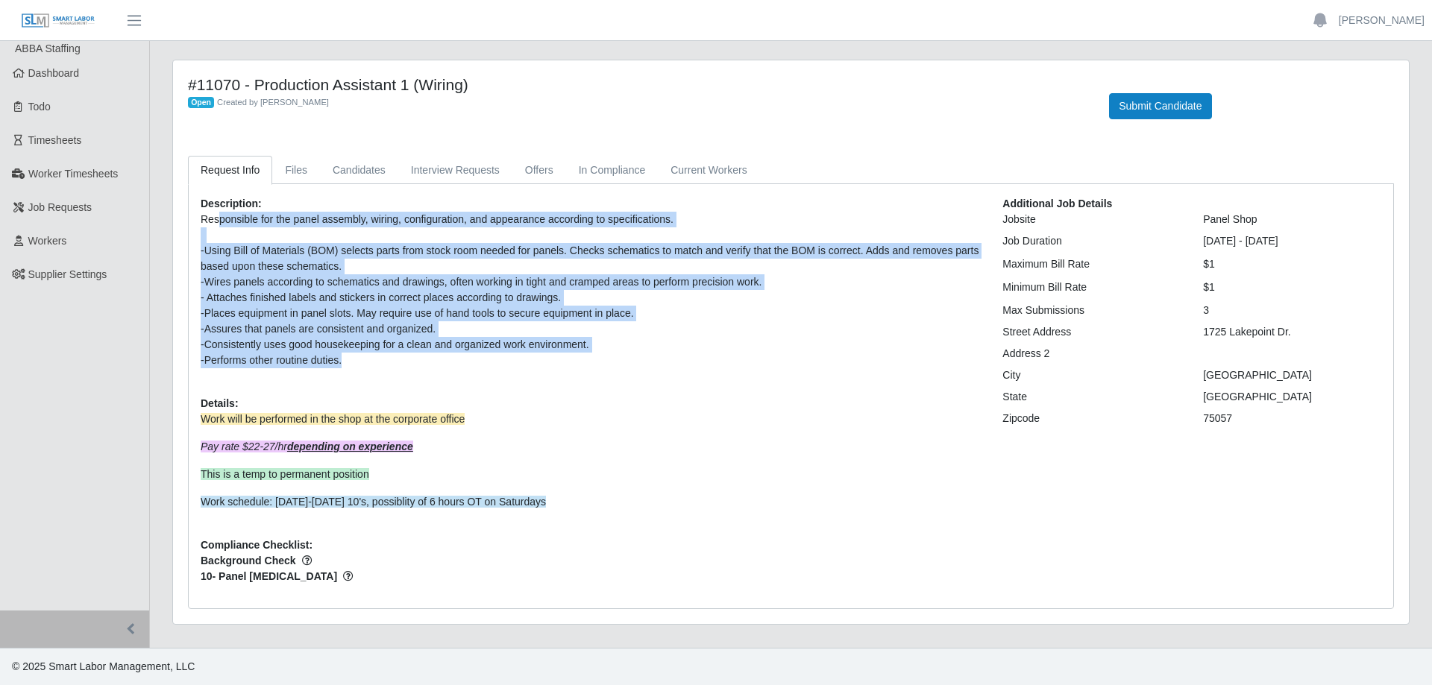
drag, startPoint x: 345, startPoint y: 354, endPoint x: 216, endPoint y: 211, distance: 192.2
click at [216, 211] on div "Description: Responsible for the panel assembly, wiring, configuration, and app…" at bounding box center [590, 396] width 802 height 401
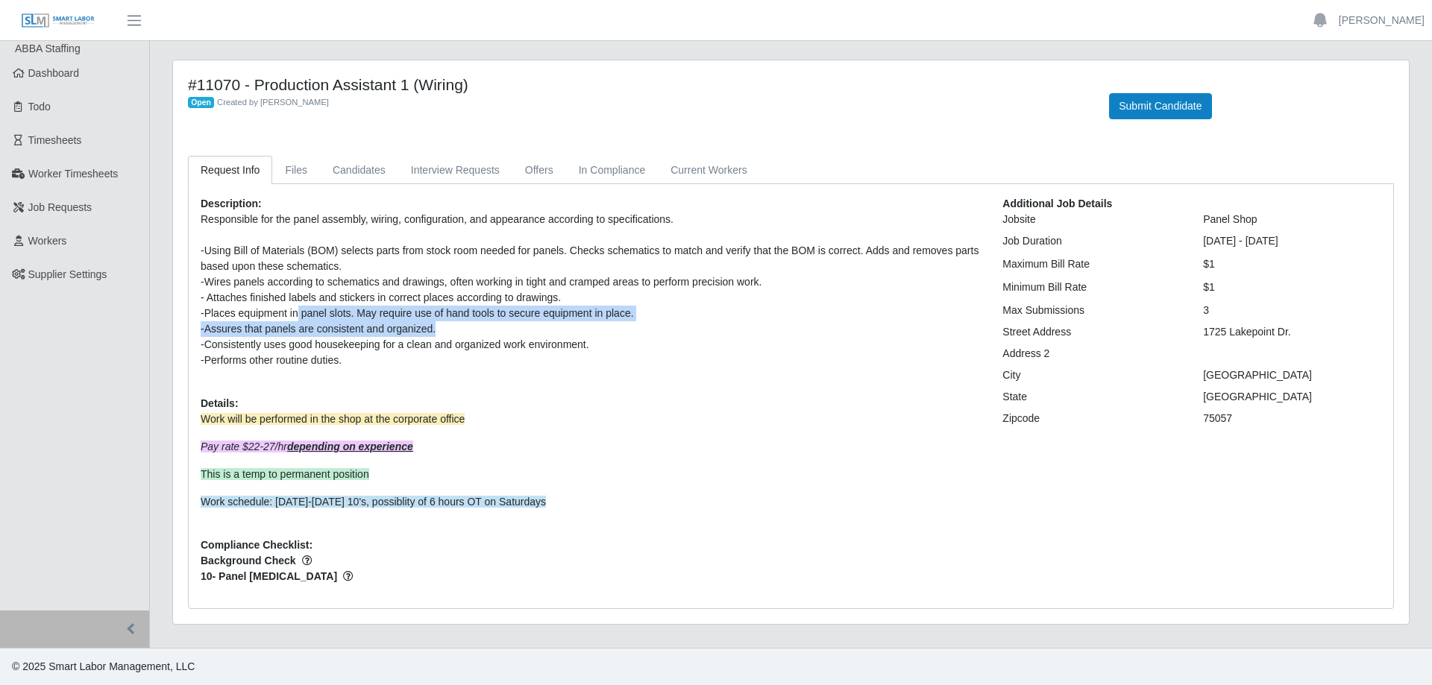
drag, startPoint x: 297, startPoint y: 308, endPoint x: 486, endPoint y: 328, distance: 190.5
click at [486, 328] on p "Responsible for the panel assembly, wiring, configuration, and appearance accor…" at bounding box center [590, 290] width 779 height 157
click at [486, 328] on div "-Assures that panels are consistent and organized." at bounding box center [590, 329] width 779 height 16
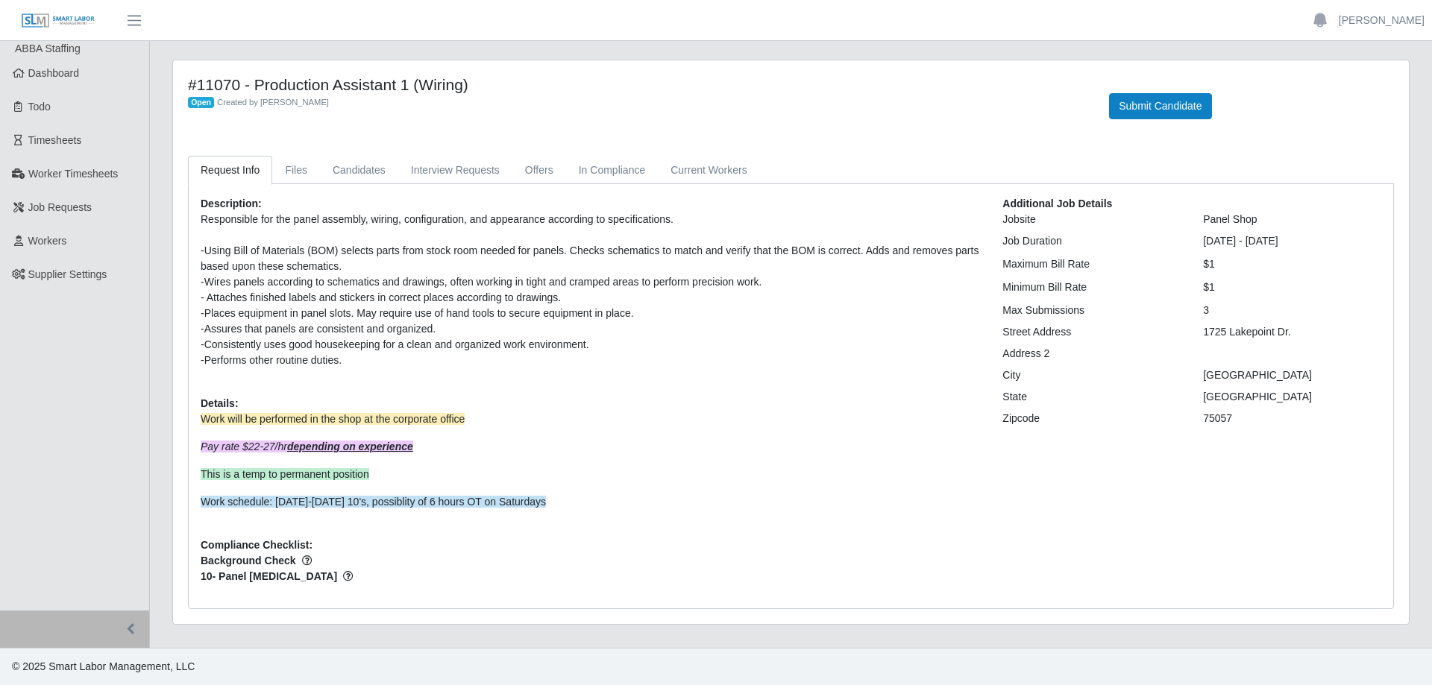
click at [464, 325] on div "-Assures that panels are consistent and organized." at bounding box center [590, 329] width 779 height 16
drag, startPoint x: 330, startPoint y: 321, endPoint x: 457, endPoint y: 321, distance: 127.5
click at [454, 321] on div "-Assures that panels are consistent and organized." at bounding box center [590, 329] width 779 height 16
click at [457, 321] on div "-Assures that panels are consistent and organized." at bounding box center [590, 329] width 779 height 16
click at [323, 317] on div "-Places equipment in panel slots. May require use of hand tools to secure equip…" at bounding box center [590, 314] width 779 height 16
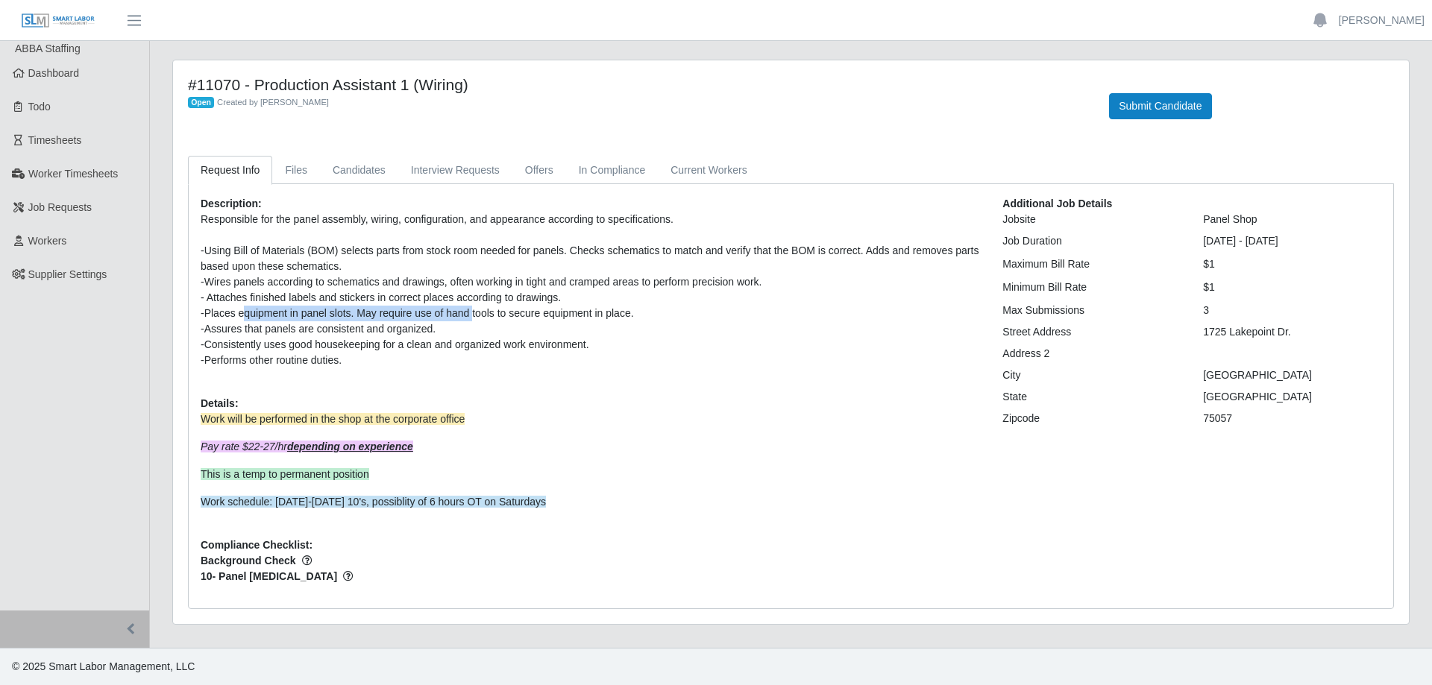
drag, startPoint x: 247, startPoint y: 317, endPoint x: 474, endPoint y: 317, distance: 226.8
click at [474, 317] on div "-Places equipment in panel slots. May require use of hand tools to secure equip…" at bounding box center [590, 314] width 779 height 16
click at [477, 317] on div "-Places equipment in panel slots. May require use of hand tools to secure equip…" at bounding box center [590, 314] width 779 height 16
click at [339, 317] on div "-Places equipment in panel slots. May require use of hand tools to secure equip…" at bounding box center [590, 314] width 779 height 16
drag, startPoint x: 213, startPoint y: 448, endPoint x: 350, endPoint y: 442, distance: 136.7
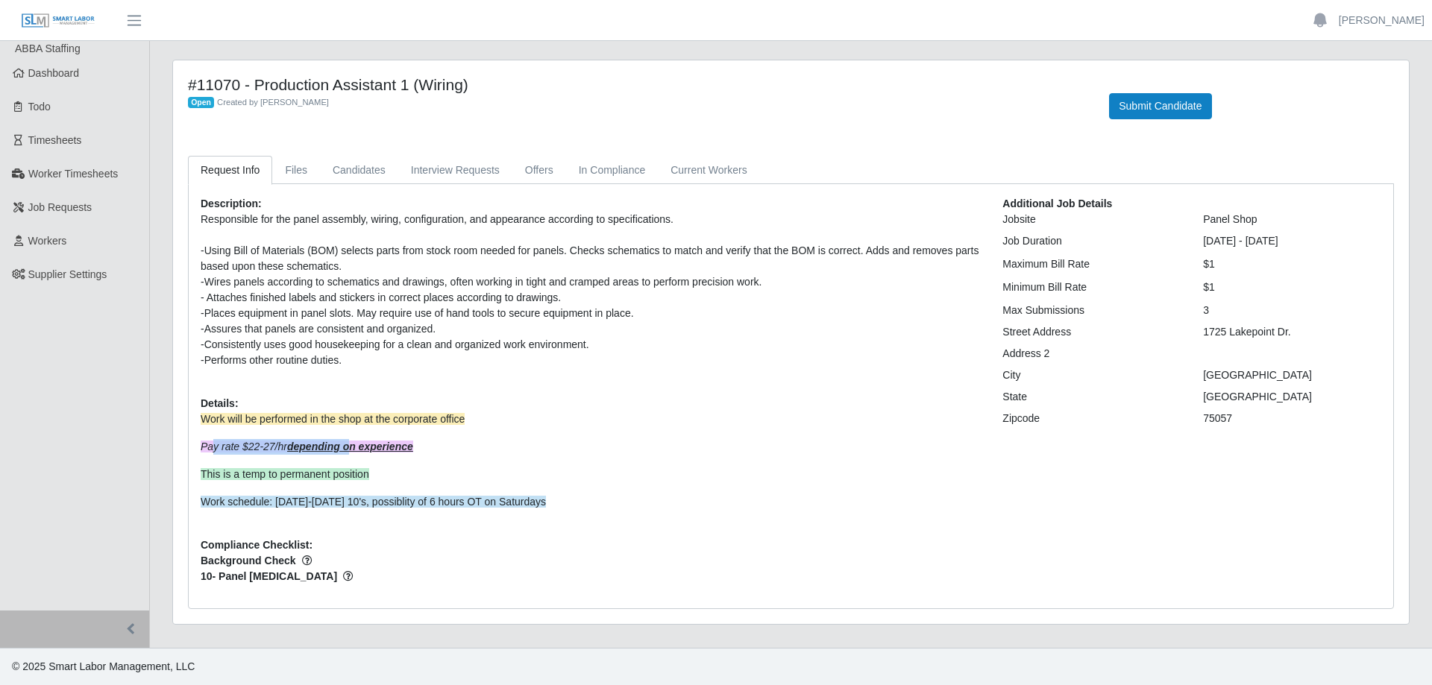
click at [350, 442] on em "Pay rate $22-27/hr depending on experience" at bounding box center [307, 447] width 213 height 12
click at [236, 446] on em "Pay rate $22-27/hr depending on experience" at bounding box center [307, 447] width 213 height 12
